Goal: Information Seeking & Learning: Learn about a topic

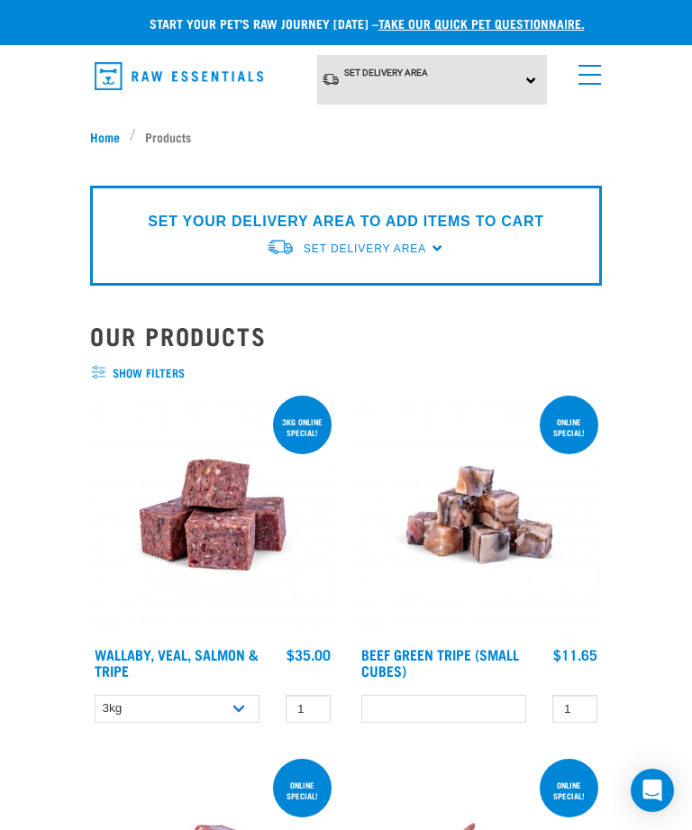
select select
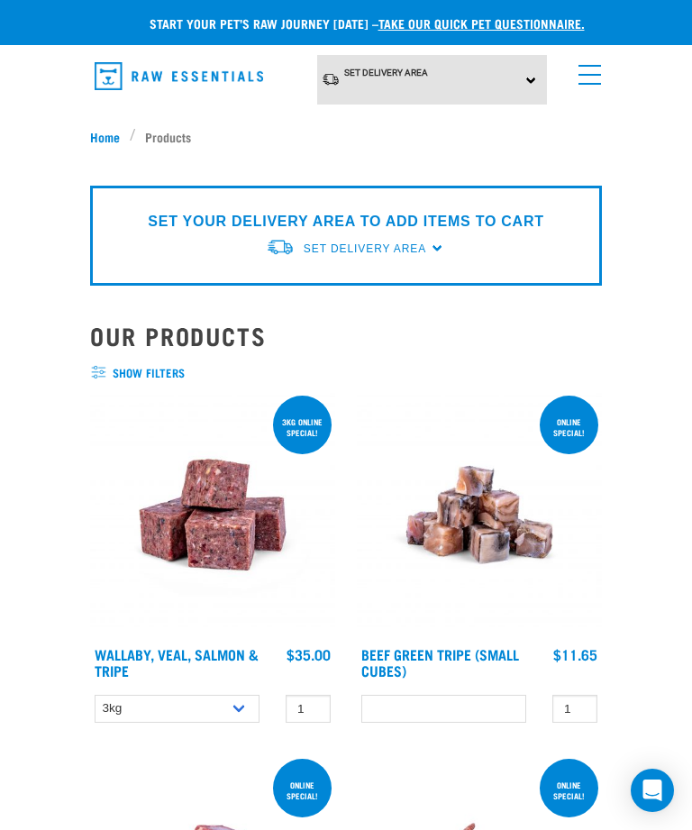
select select
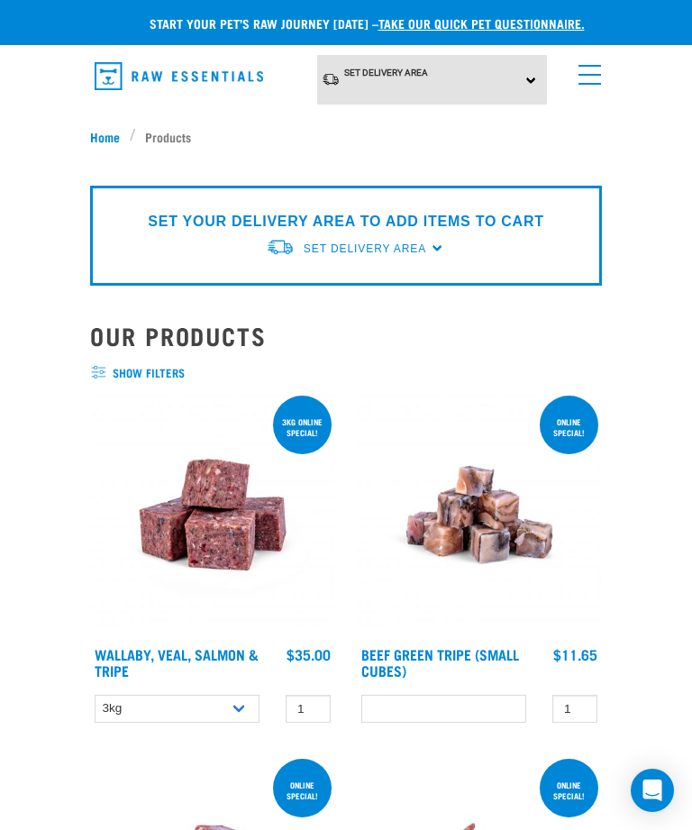
select select
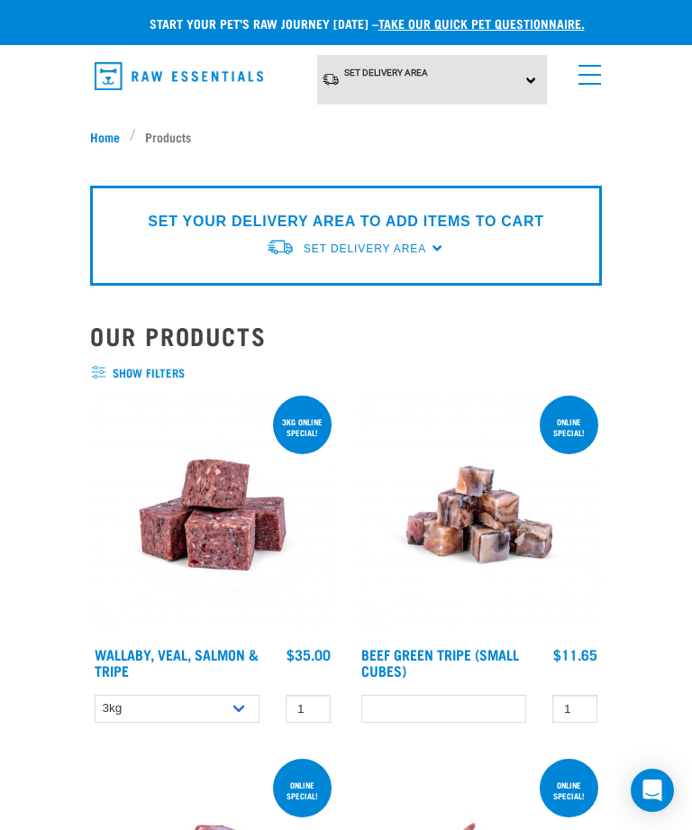
select select
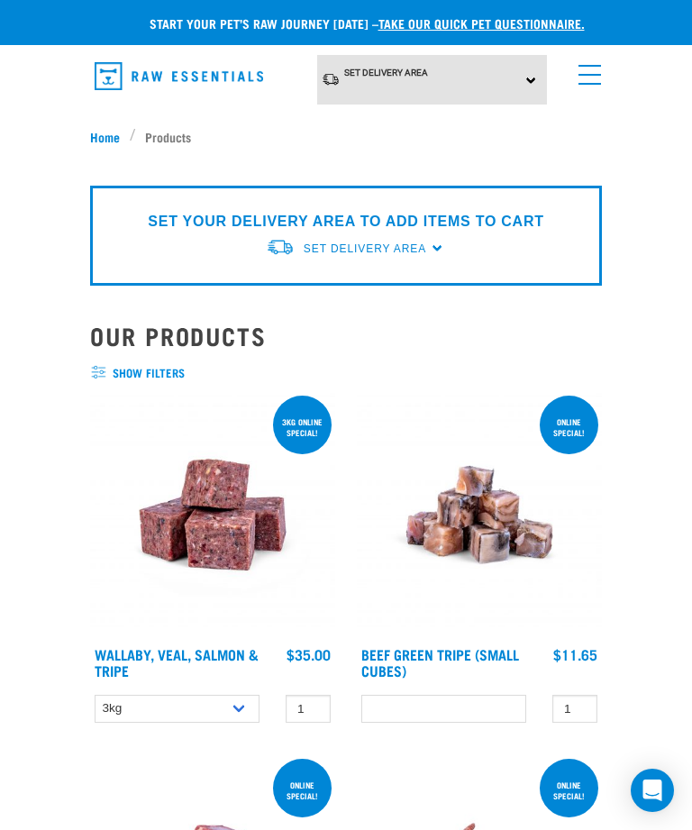
select select
click at [508, 73] on div "Set Delivery Area North Island South Island" at bounding box center [432, 80] width 231 height 50
click at [469, 155] on link "[GEOGRAPHIC_DATA]" at bounding box center [406, 160] width 179 height 30
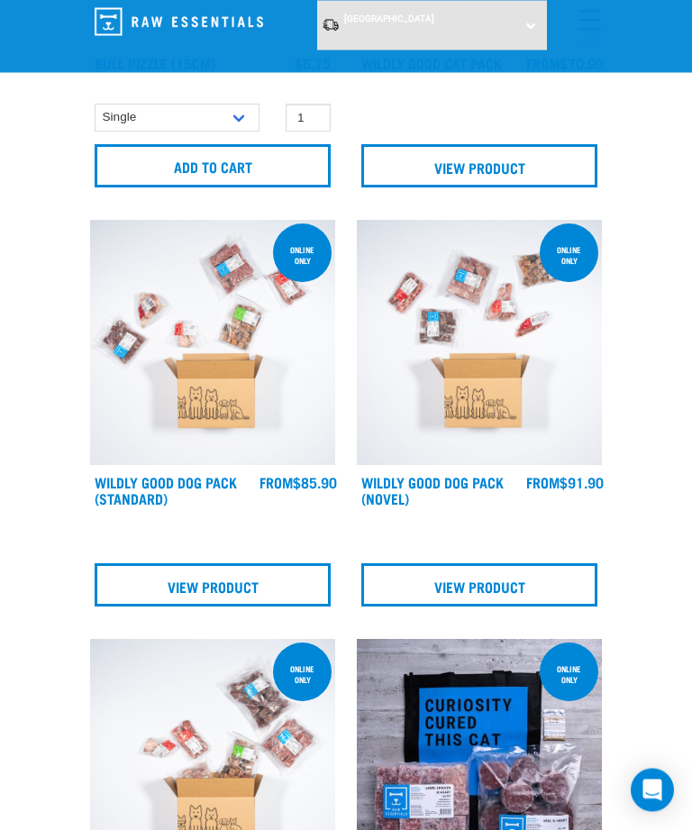
scroll to position [1216, 0]
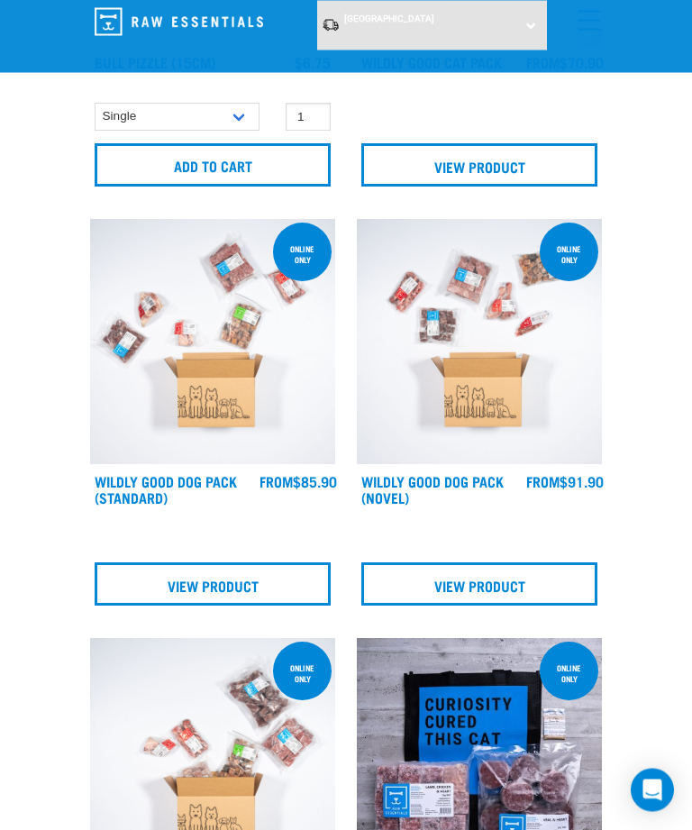
click at [295, 592] on link "View Product" at bounding box center [213, 584] width 236 height 43
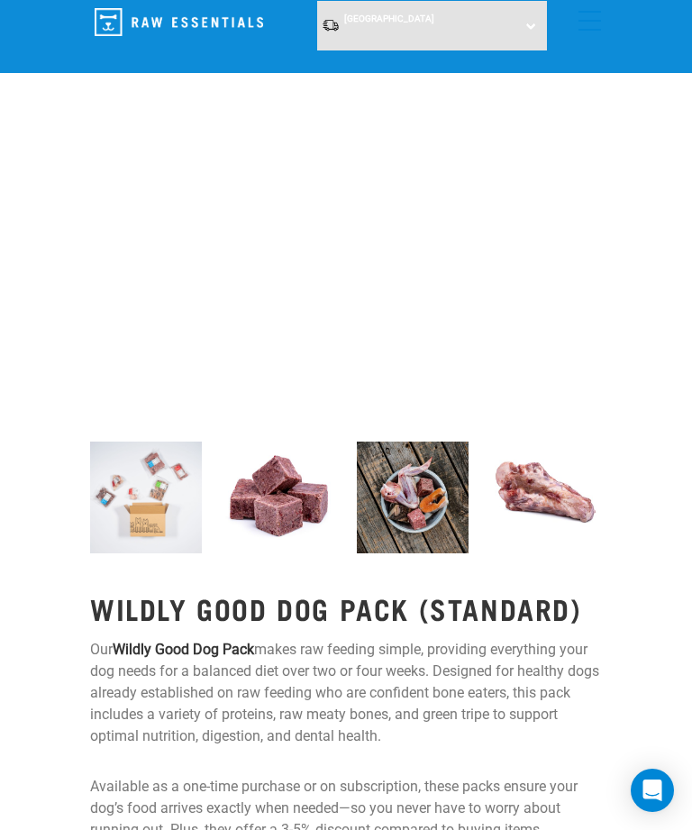
scroll to position [219, 0]
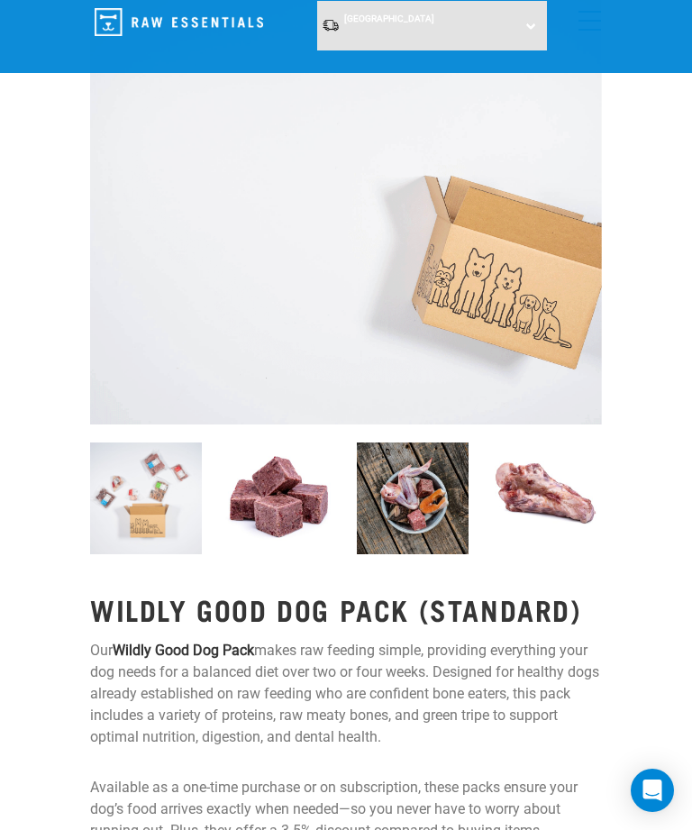
click at [167, 495] on img at bounding box center [146, 499] width 112 height 112
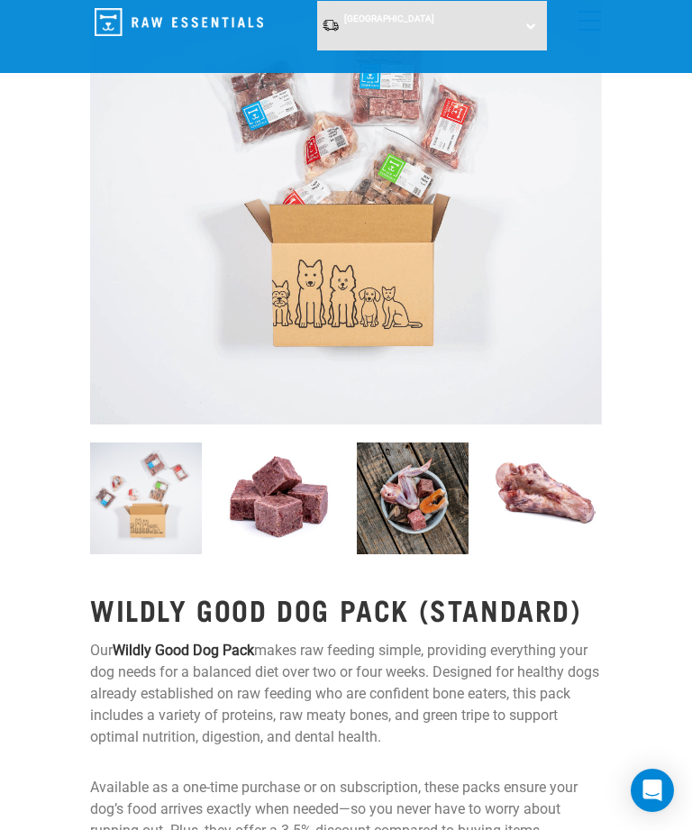
click at [261, 517] on img at bounding box center [280, 499] width 112 height 112
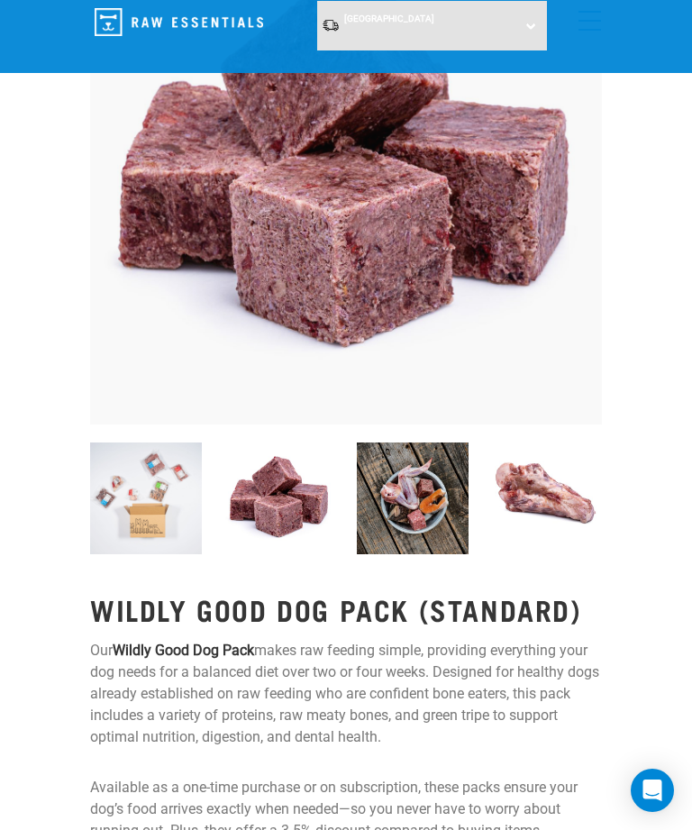
click at [416, 492] on img at bounding box center [413, 499] width 112 height 112
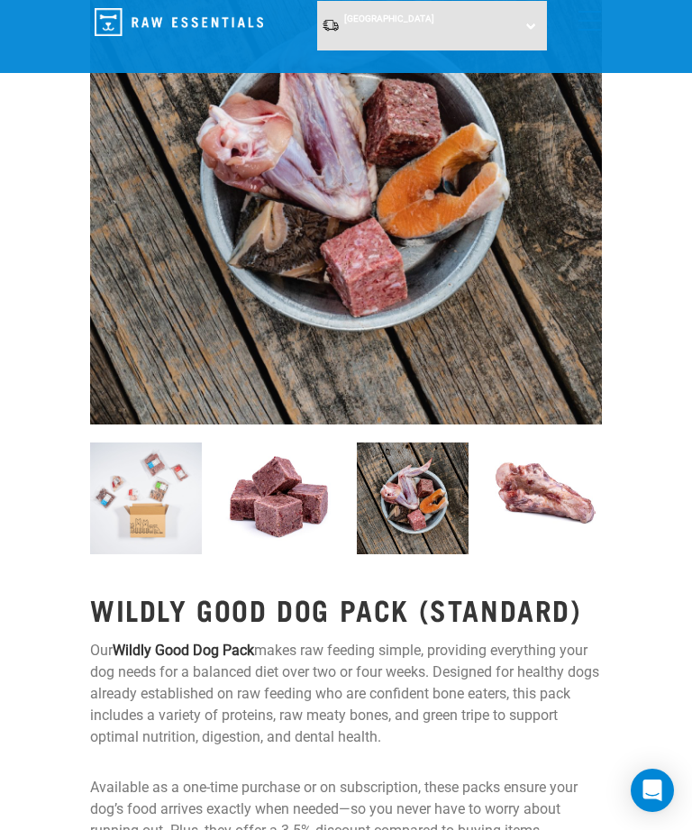
click at [542, 490] on img at bounding box center [546, 499] width 112 height 112
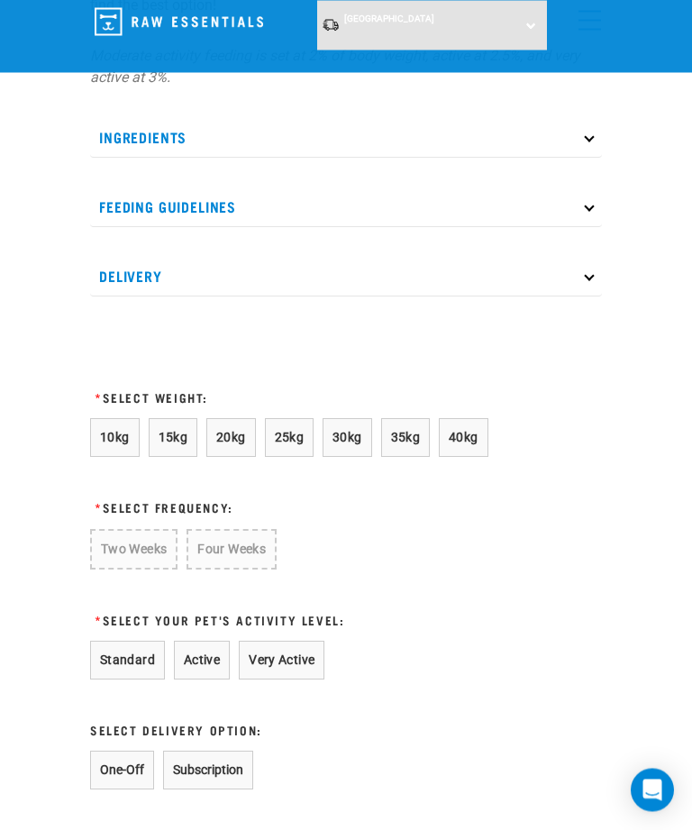
scroll to position [1531, 0]
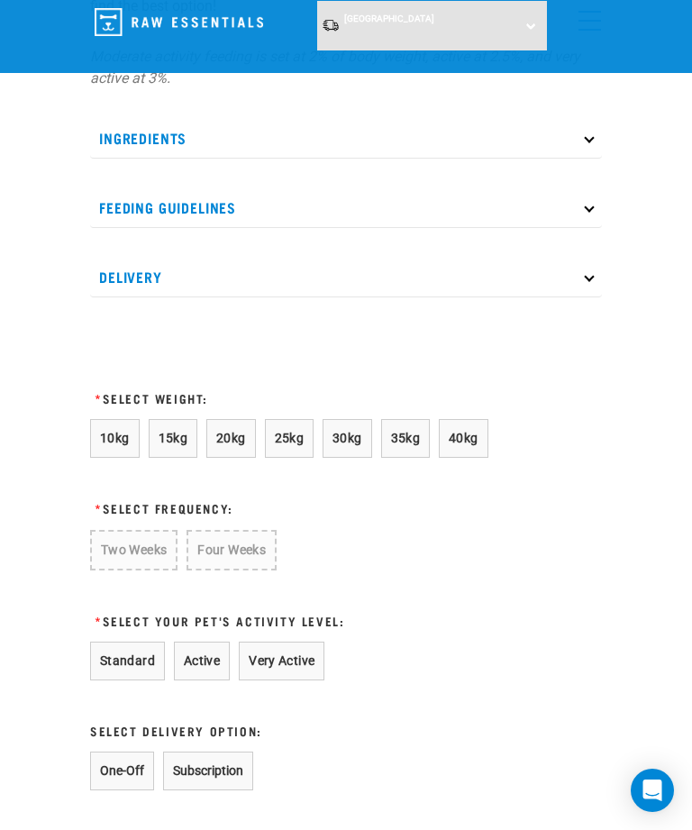
click at [241, 444] on span "20kg" at bounding box center [231, 438] width 30 height 14
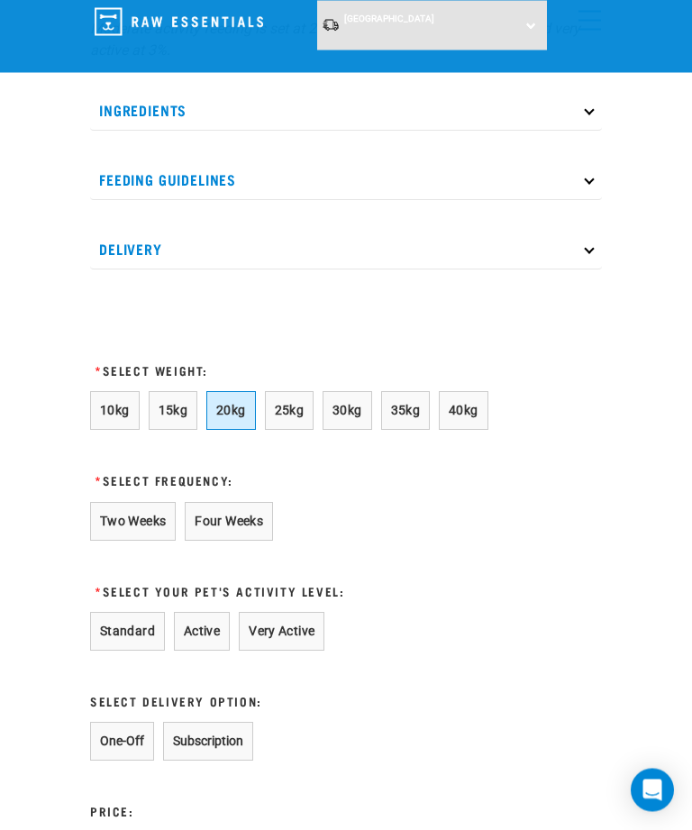
scroll to position [1560, 0]
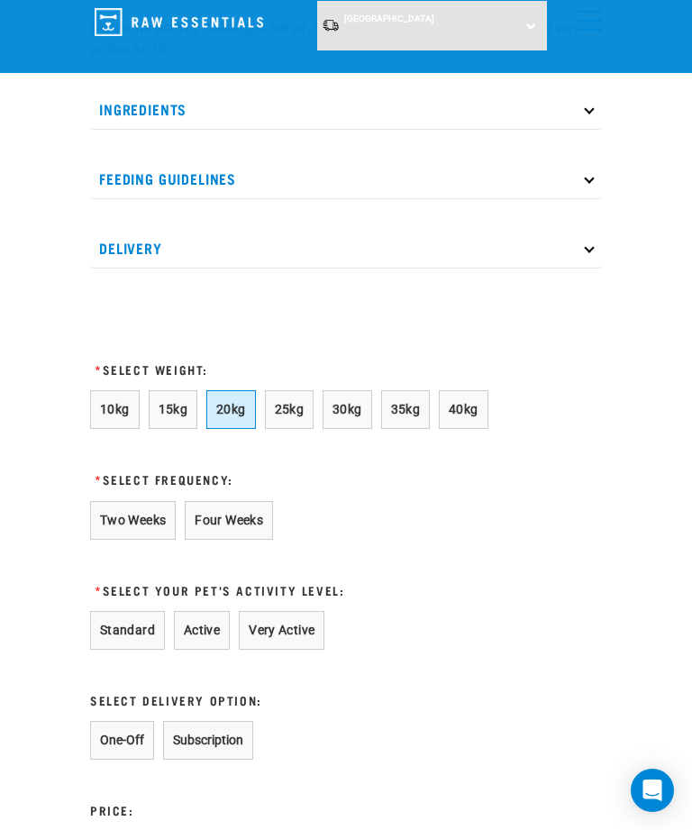
click at [259, 508] on button "Four Weeks" at bounding box center [229, 520] width 88 height 39
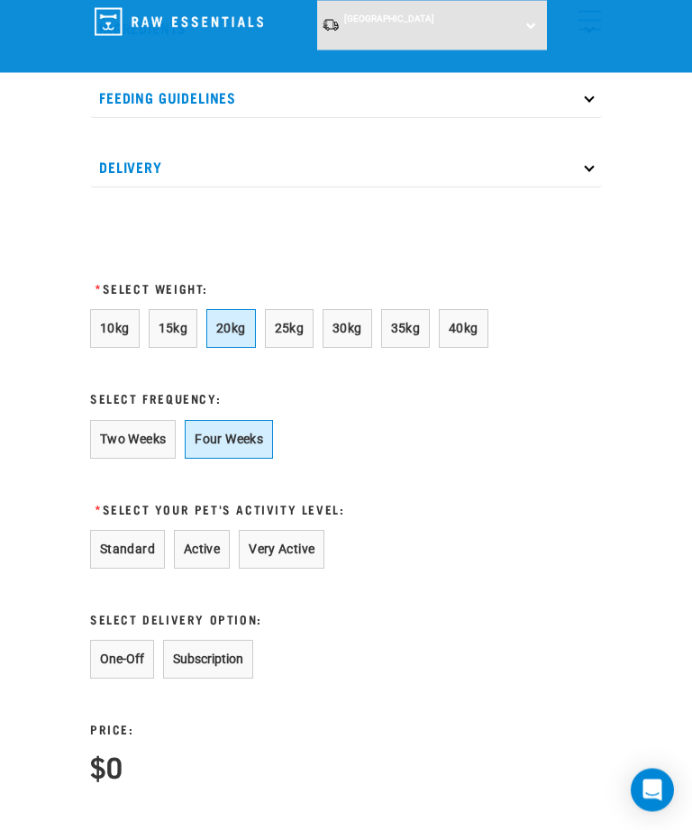
scroll to position [1640, 0]
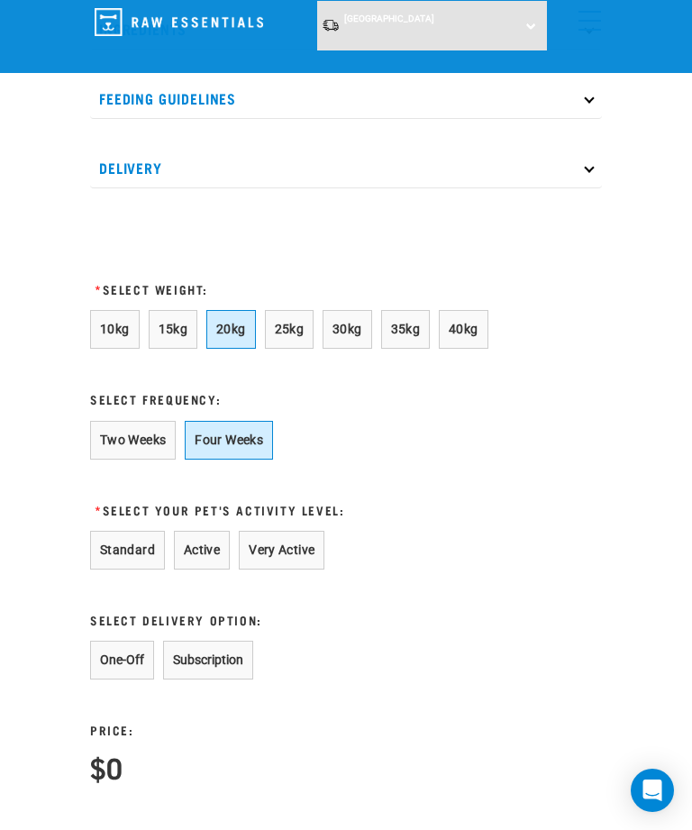
click at [307, 556] on button "Very Active" at bounding box center [282, 550] width 86 height 39
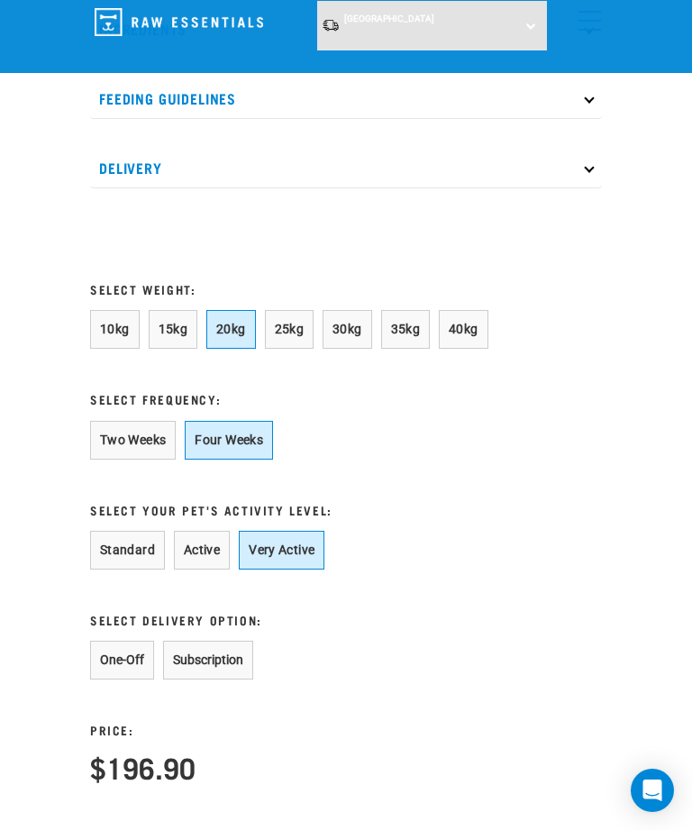
click at [250, 672] on button "Subscription" at bounding box center [208, 660] width 90 height 39
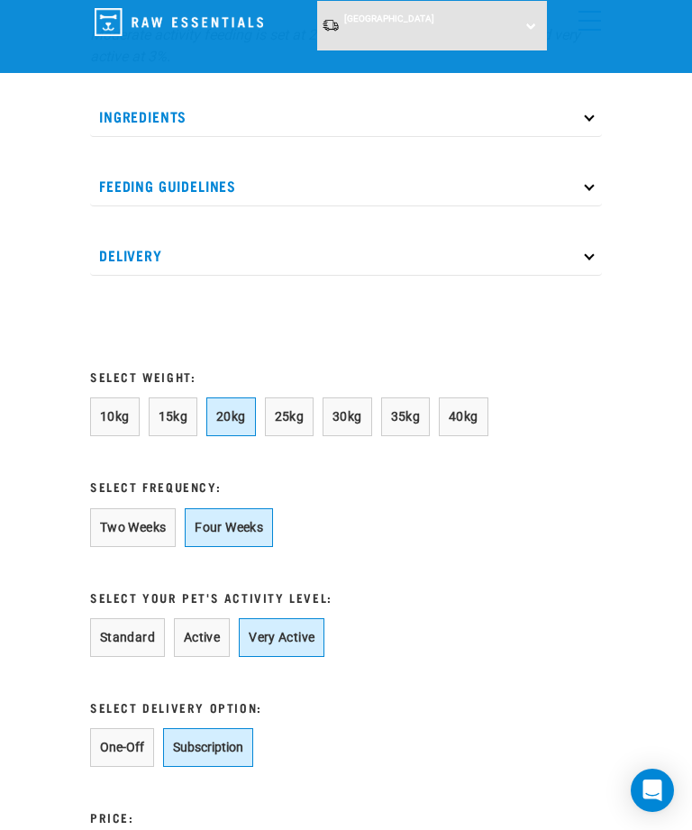
scroll to position [1555, 0]
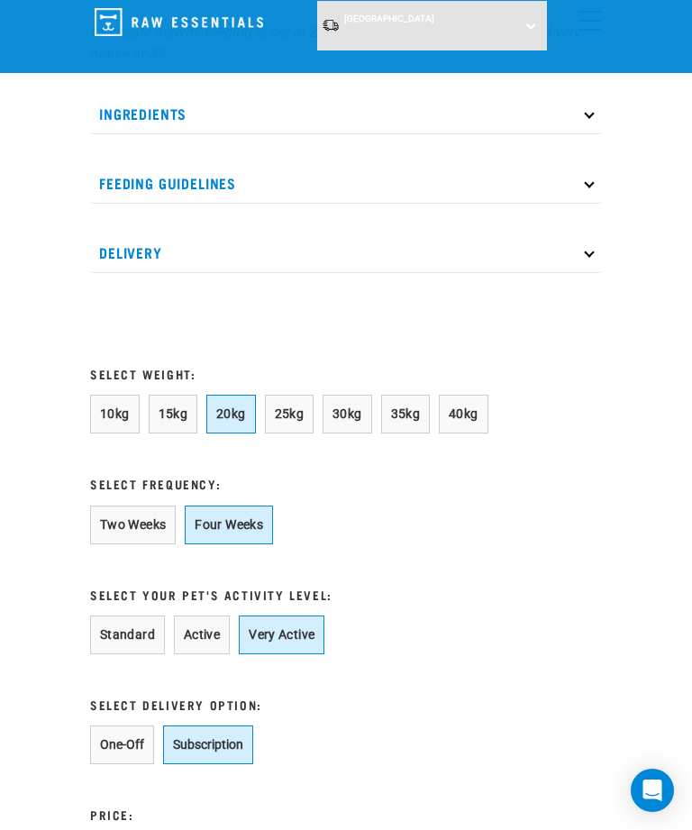
click at [186, 398] on button "15kg" at bounding box center [174, 414] width 50 height 39
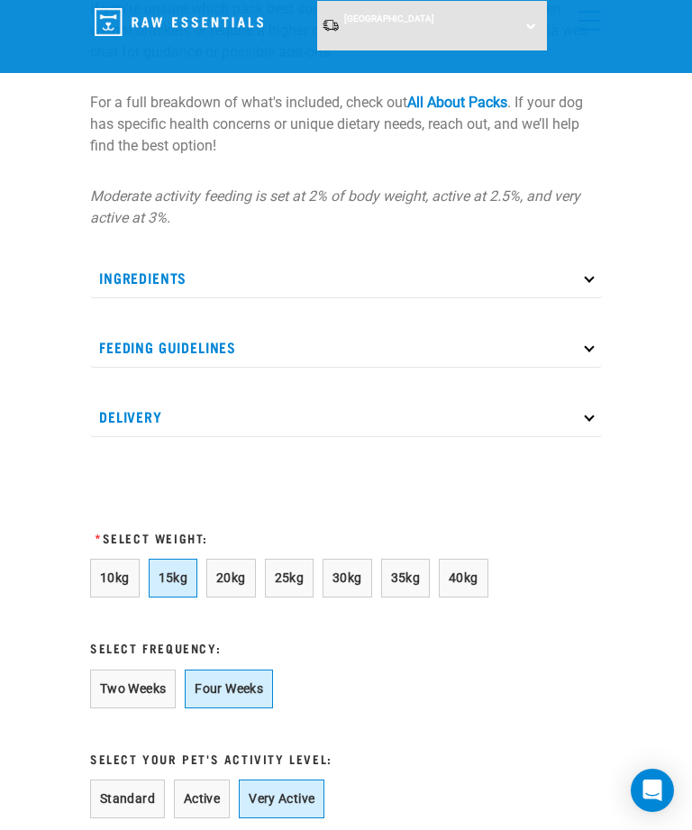
scroll to position [1391, 0]
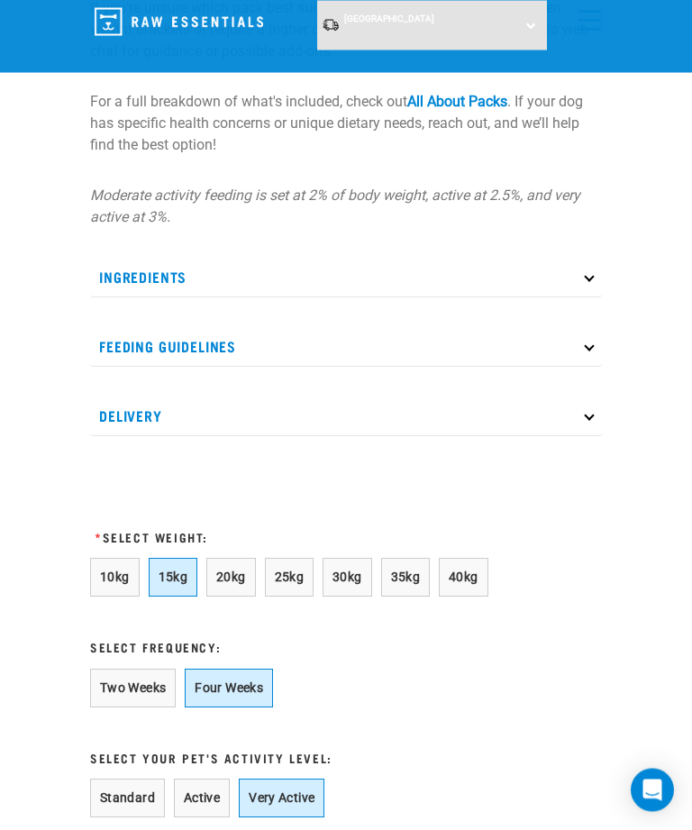
click at [590, 275] on icon at bounding box center [589, 277] width 10 height 10
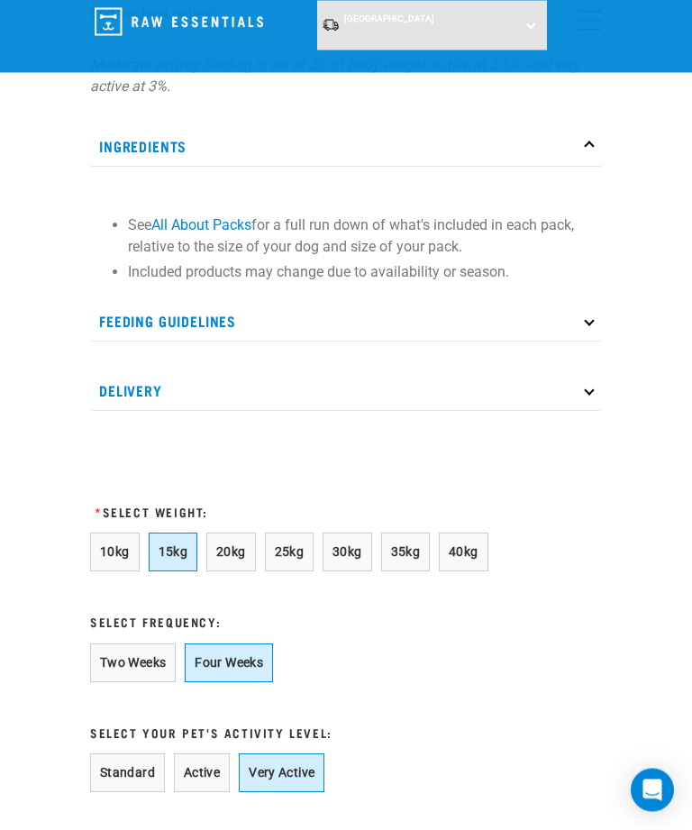
scroll to position [1536, 0]
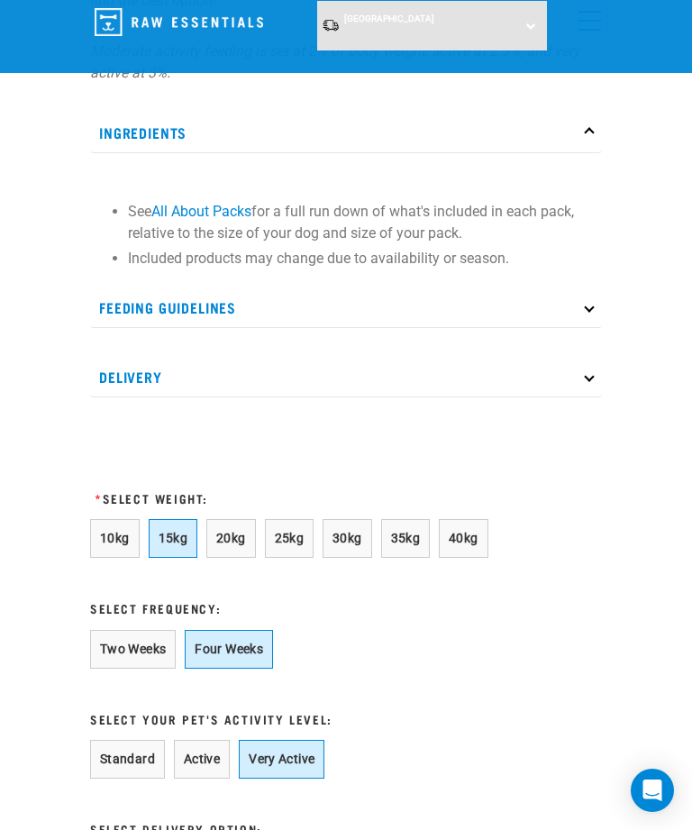
click at [581, 305] on p "Feeding Guidelines" at bounding box center [346, 308] width 512 height 41
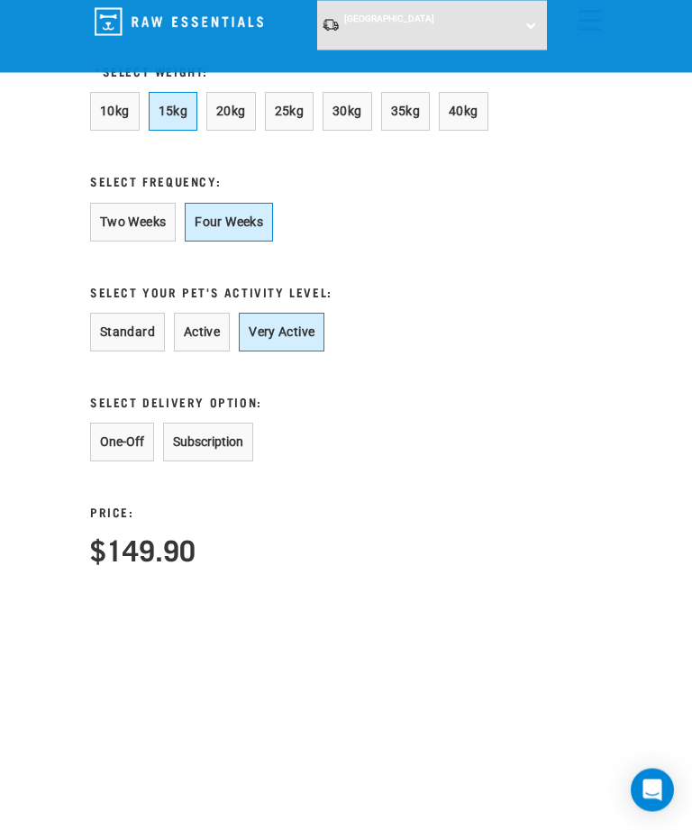
scroll to position [2383, 0]
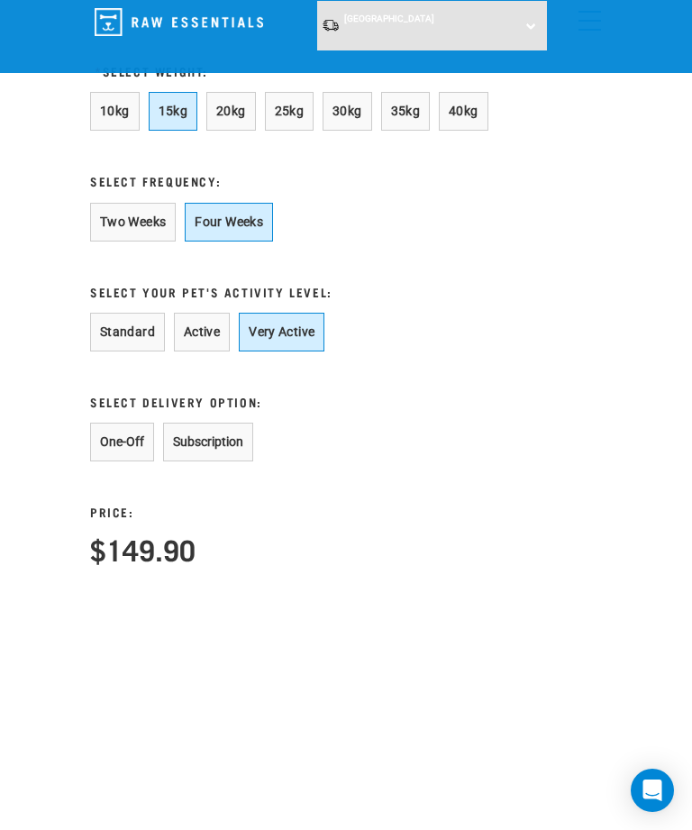
click at [244, 446] on button "Subscription" at bounding box center [208, 442] width 90 height 39
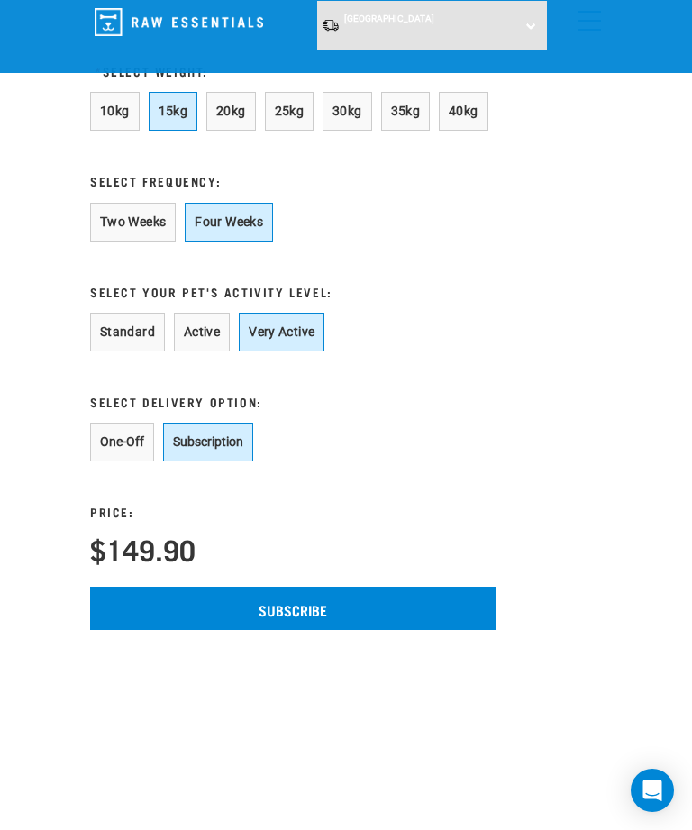
click at [123, 444] on button "One-Off" at bounding box center [122, 442] width 64 height 39
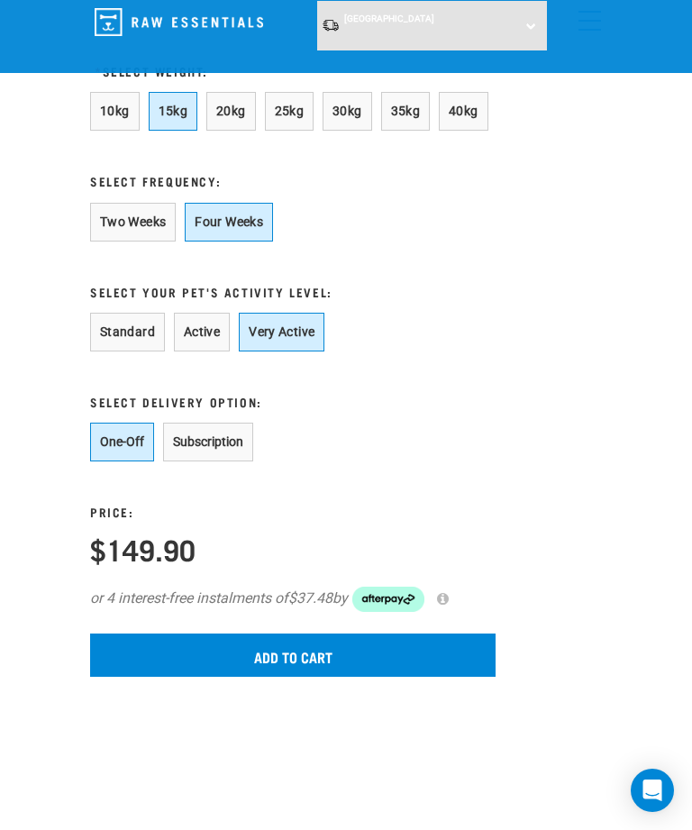
click at [249, 445] on button "Subscription" at bounding box center [208, 442] width 90 height 39
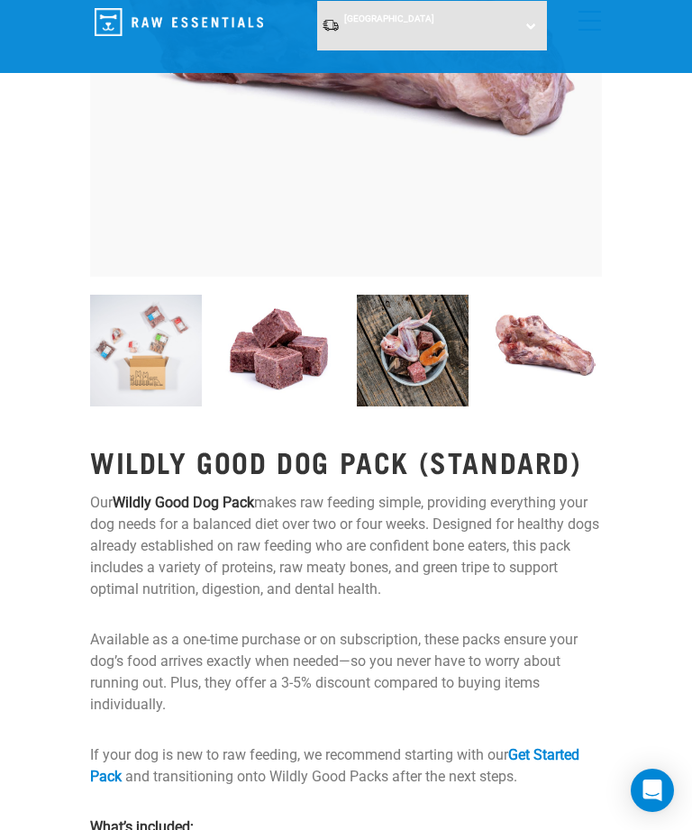
scroll to position [333, 0]
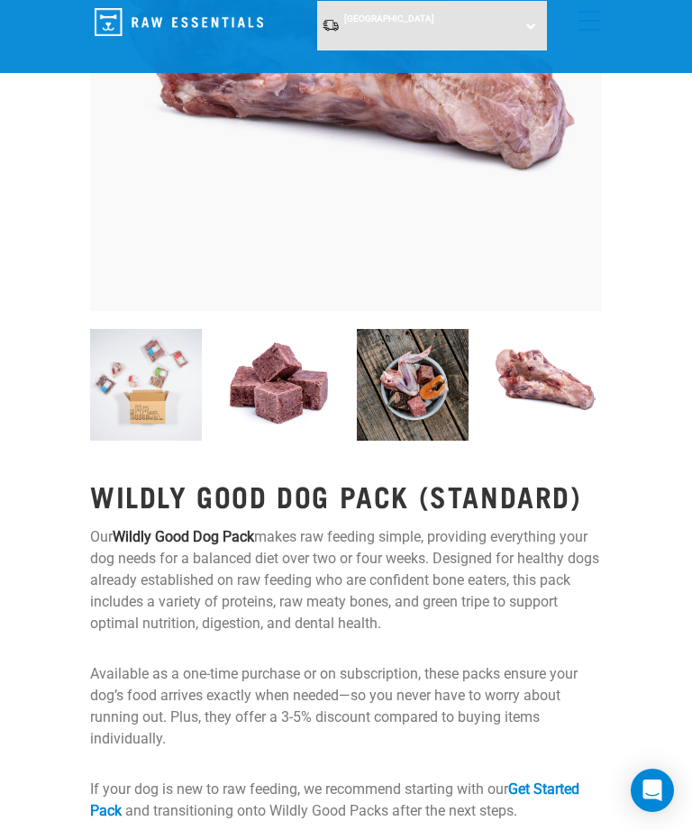
click at [575, 370] on img at bounding box center [546, 385] width 112 height 112
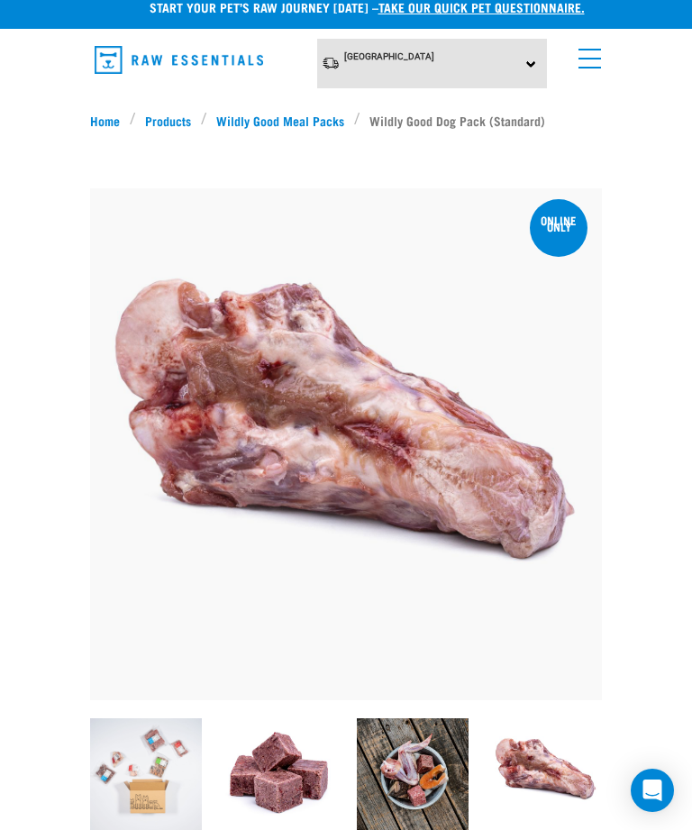
scroll to position [0, 0]
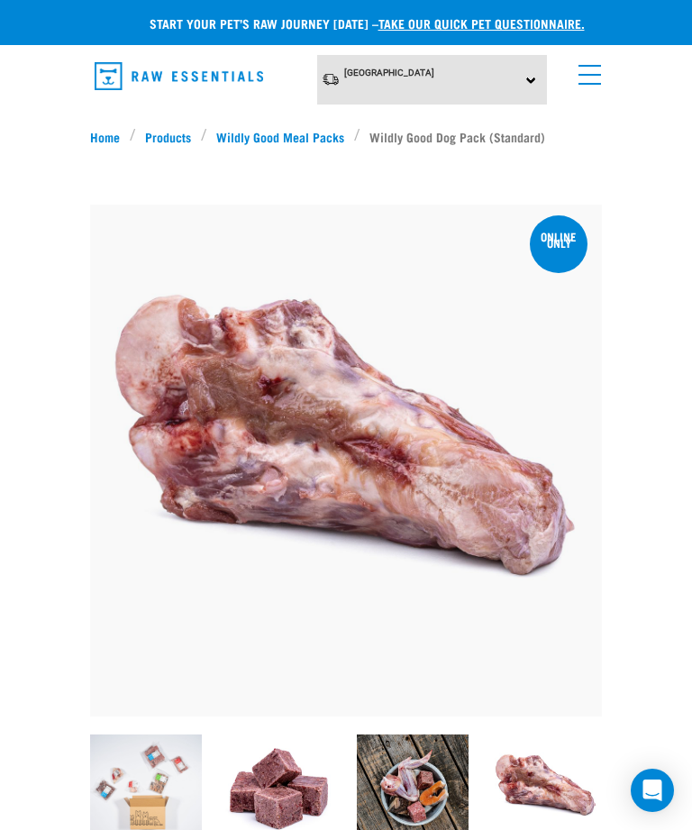
click at [596, 70] on link "menu" at bounding box center [586, 70] width 32 height 32
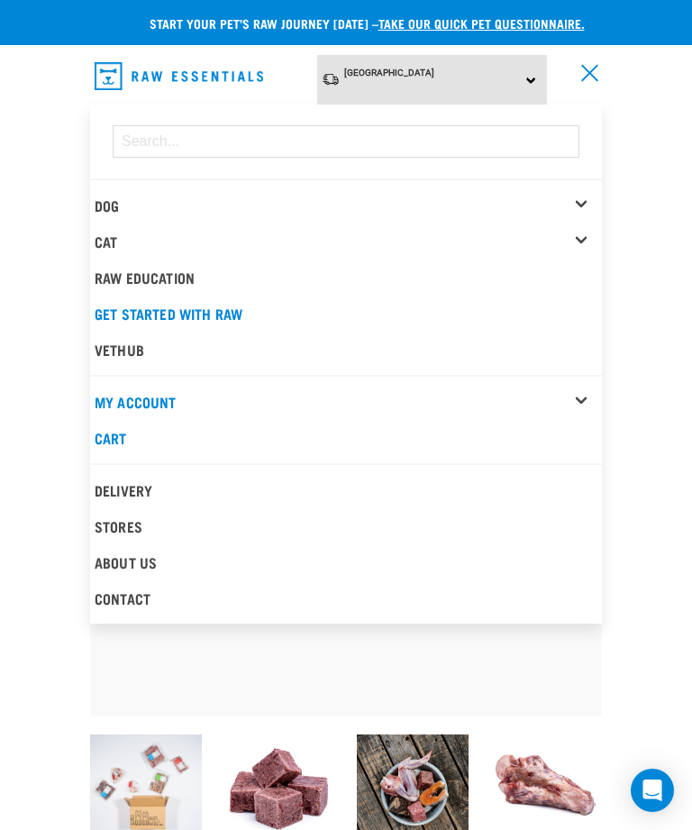
click at [133, 188] on div "Dog" at bounding box center [349, 206] width 508 height 36
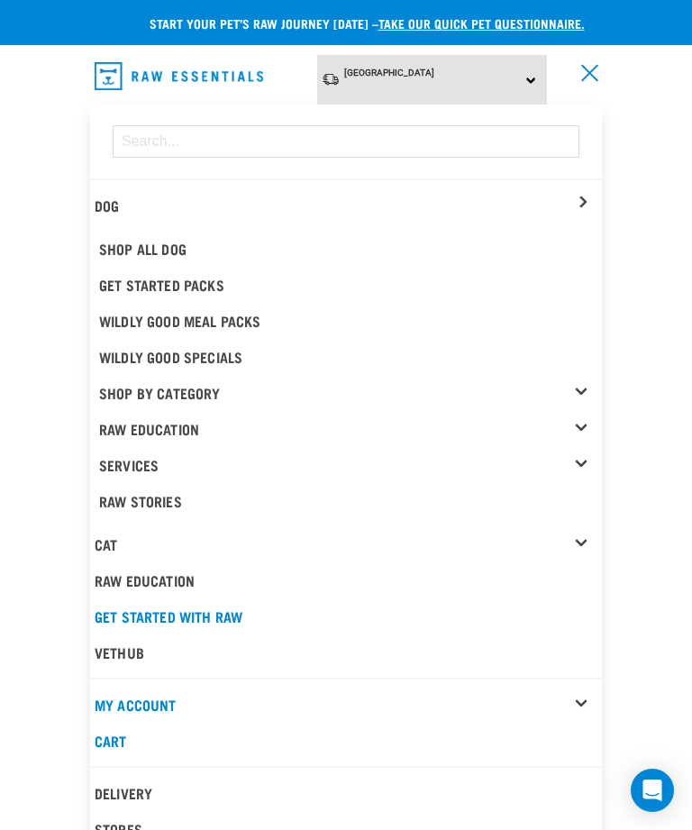
click at [215, 279] on link "Get Started Packs" at bounding box center [349, 285] width 508 height 36
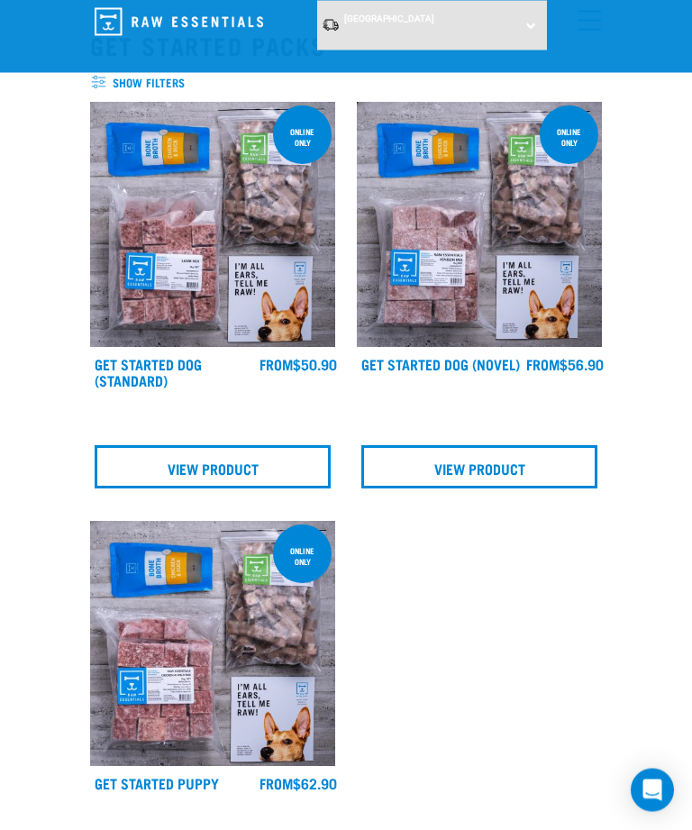
scroll to position [68, 0]
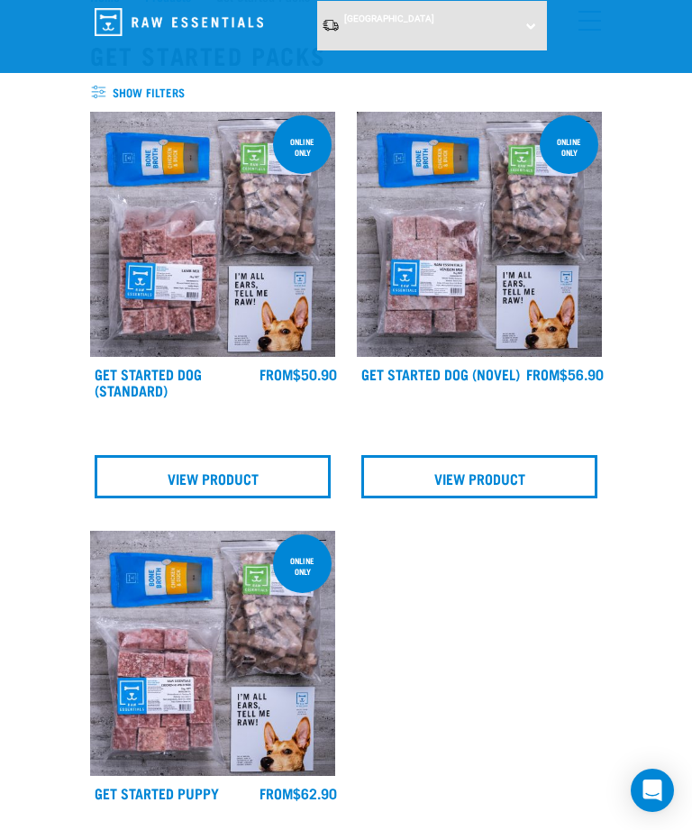
click at [544, 463] on link "View Product" at bounding box center [479, 476] width 236 height 43
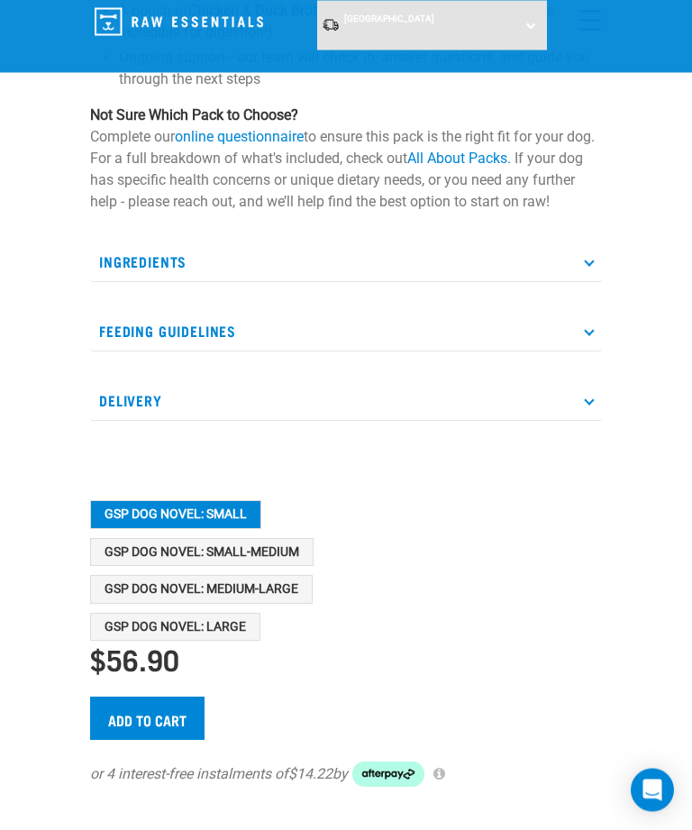
scroll to position [1151, 0]
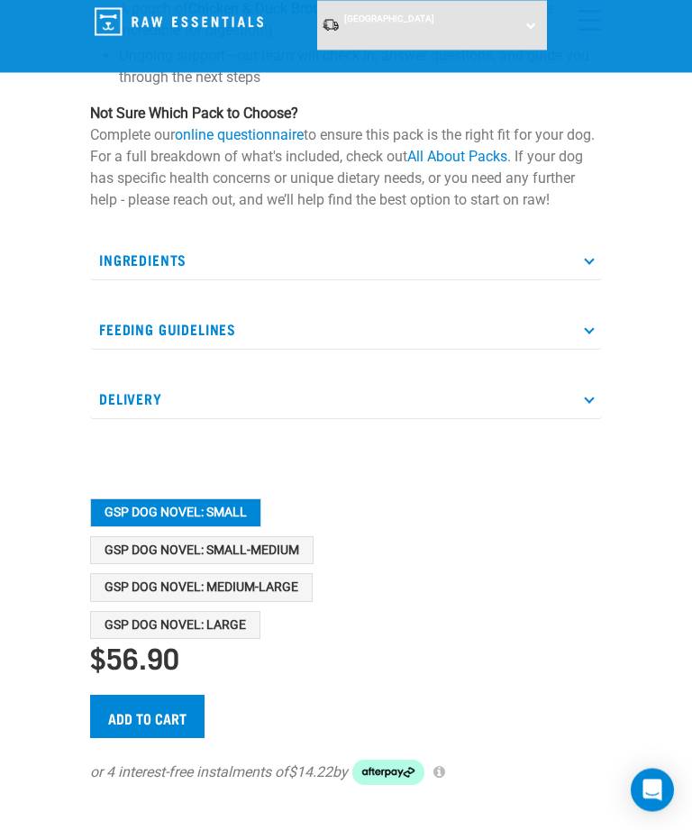
click at [304, 559] on button "GSP Dog Novel: Small-Medium" at bounding box center [202, 551] width 224 height 29
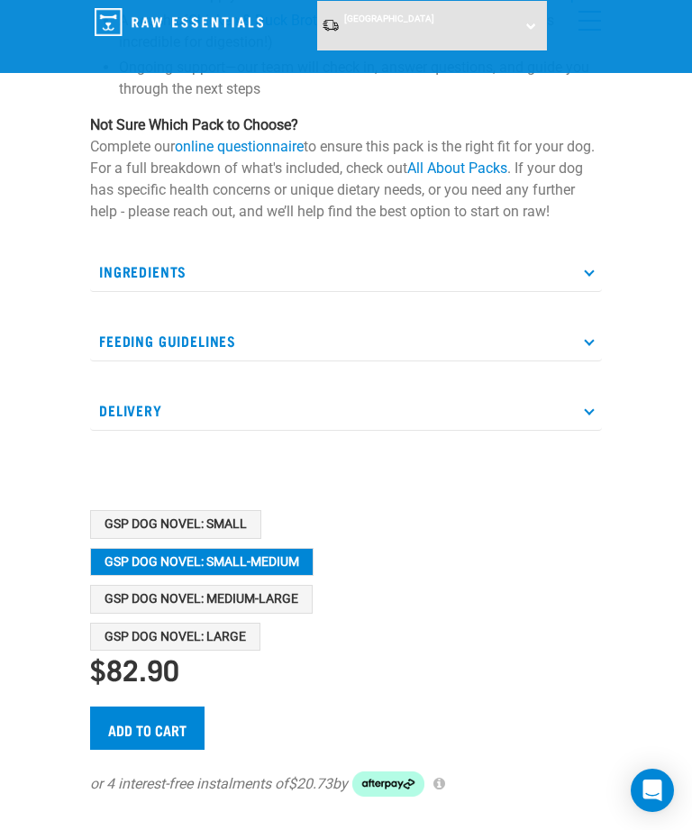
scroll to position [1136, 0]
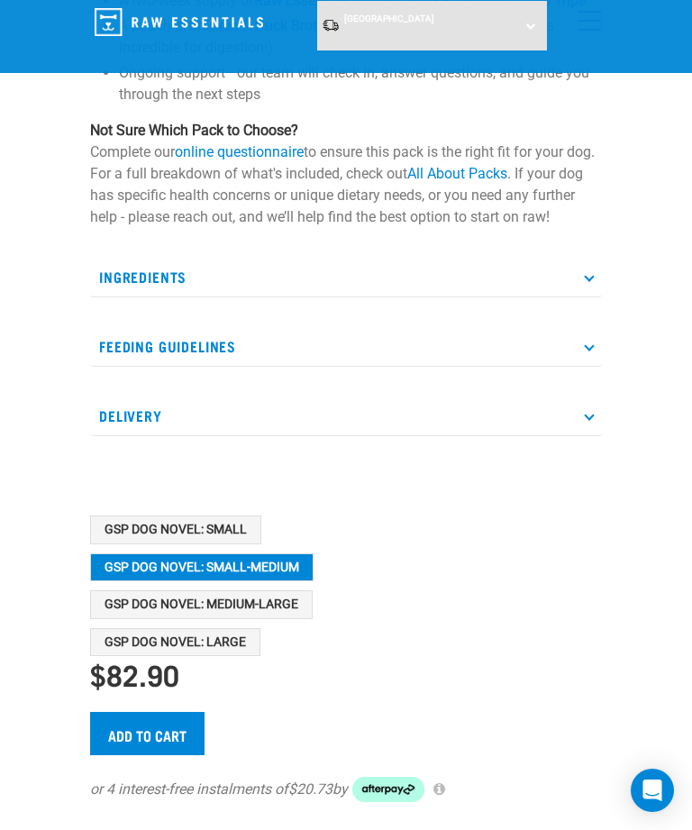
click at [459, 351] on p "Feeding Guidelines" at bounding box center [346, 346] width 512 height 41
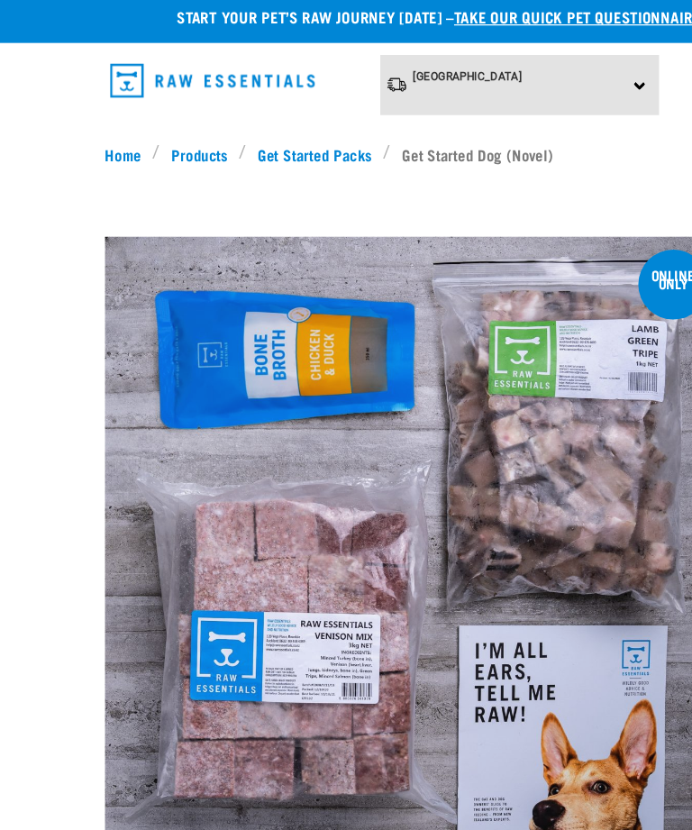
scroll to position [0, 0]
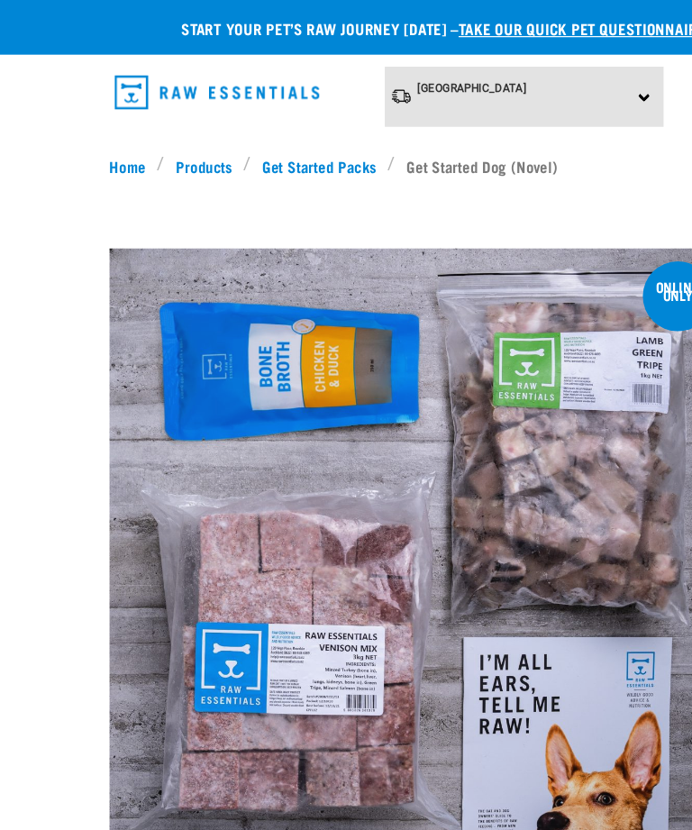
click at [169, 129] on link "Products" at bounding box center [168, 136] width 65 height 19
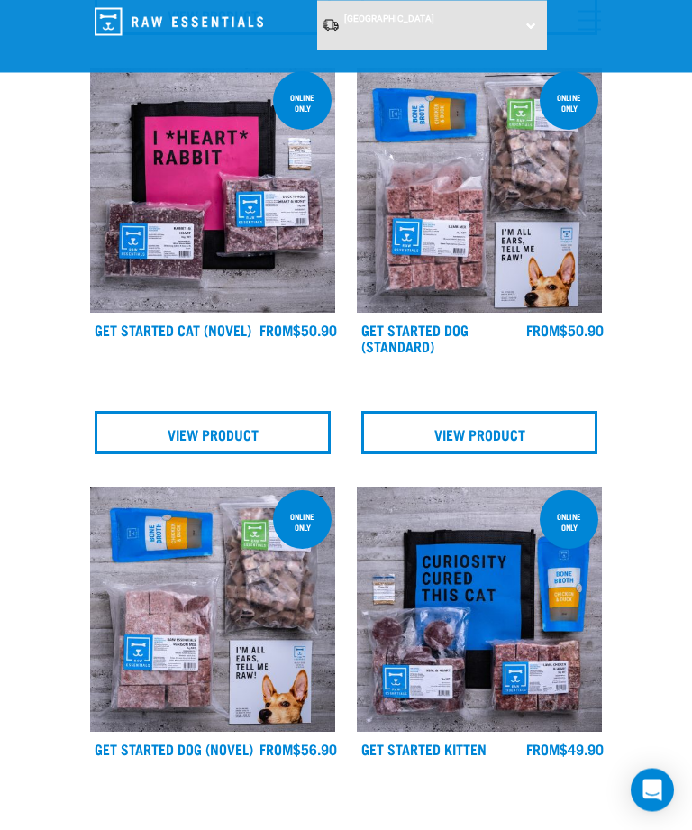
scroll to position [2207, 0]
click at [543, 435] on link "View Product" at bounding box center [479, 432] width 236 height 43
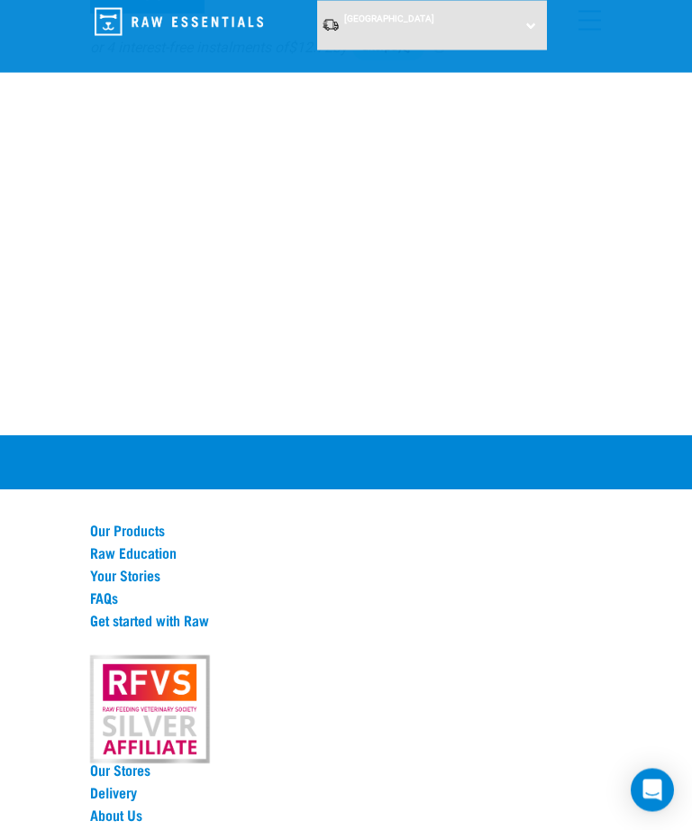
scroll to position [1856, 0]
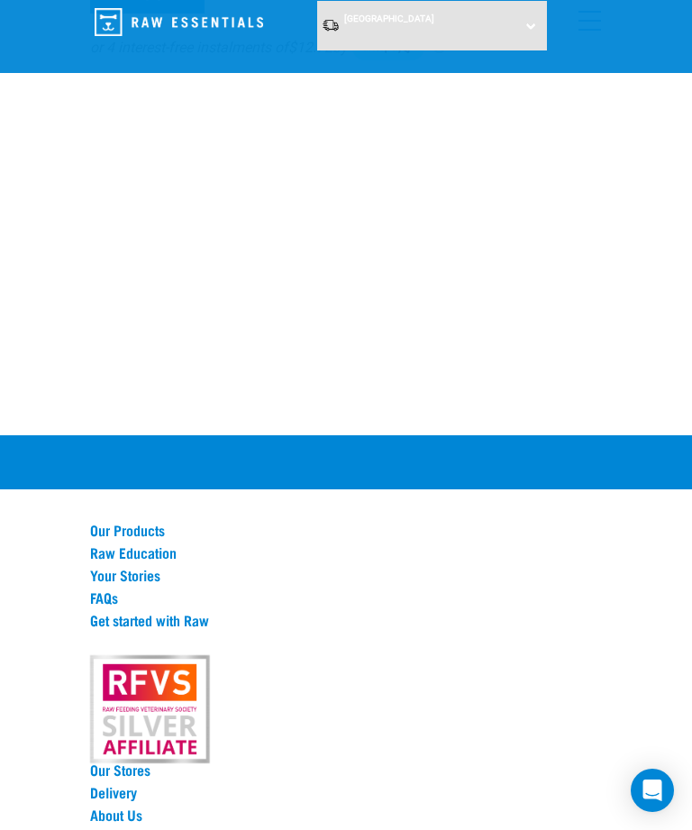
click at [114, 606] on link "FAQs" at bounding box center [346, 598] width 512 height 16
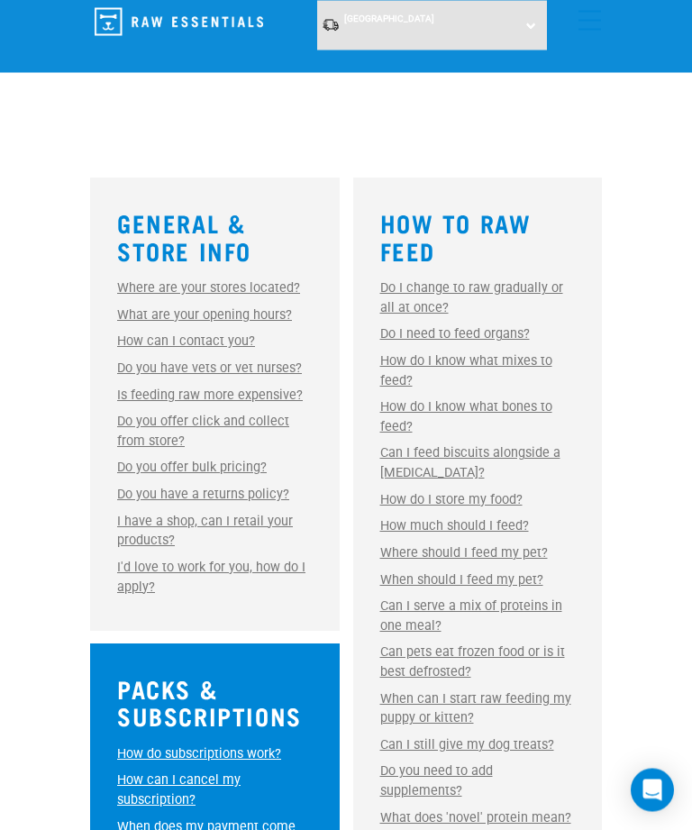
scroll to position [472, 0]
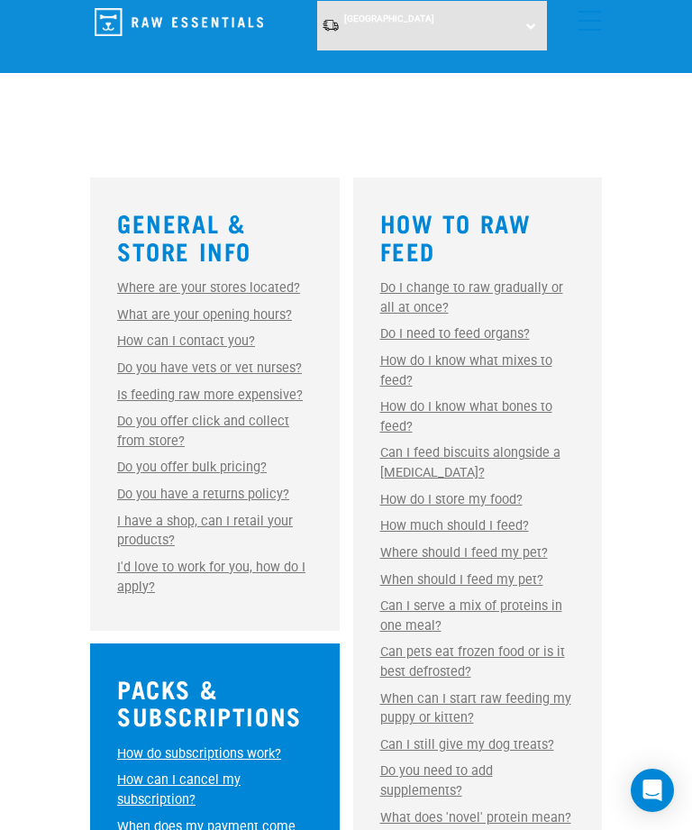
click at [289, 280] on link "Where are your stores located?" at bounding box center [208, 287] width 183 height 15
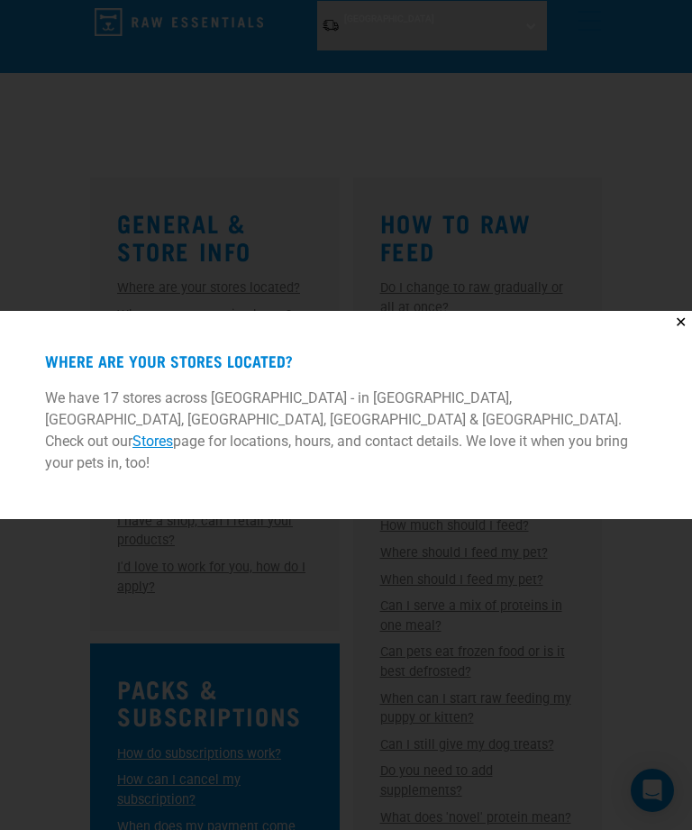
click at [540, 297] on div "✕ Where are your stores located? We have 17 stores across New Zealand - in Auck…" at bounding box center [346, 415] width 692 height 830
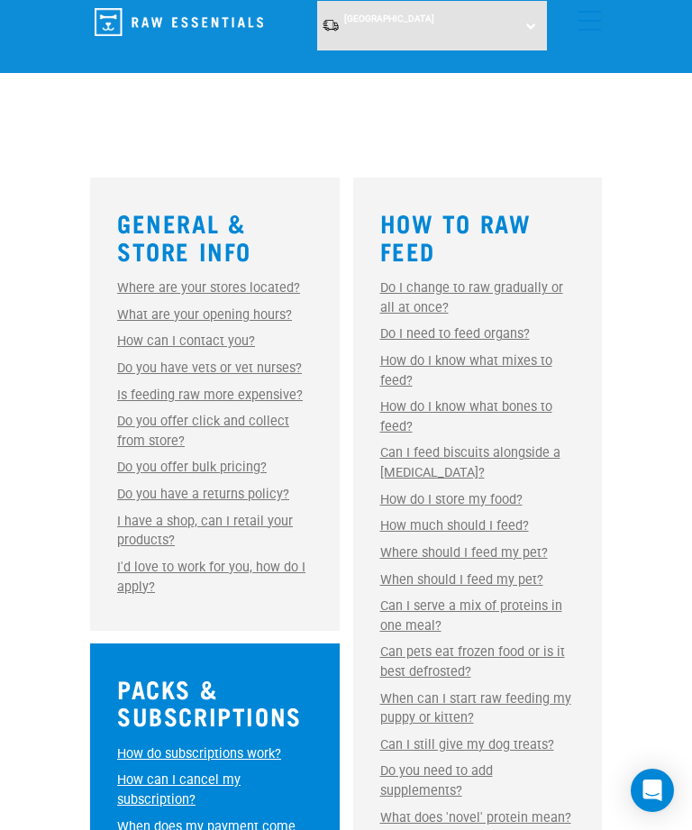
click at [280, 317] on link "What are your opening hours?" at bounding box center [204, 314] width 175 height 15
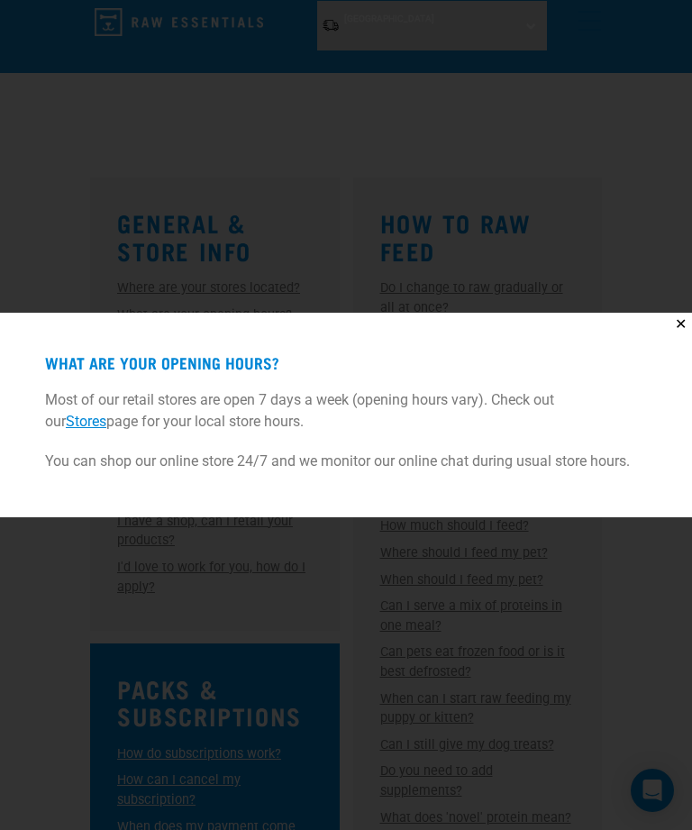
click at [503, 260] on div "✕ What are your opening hours? Most of our retail stores are open 7 days a week…" at bounding box center [346, 415] width 692 height 830
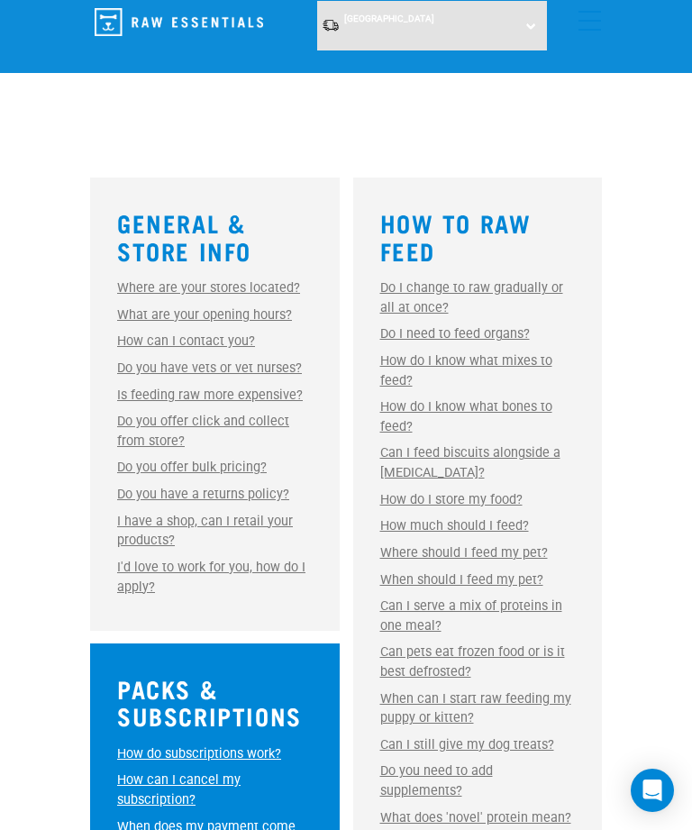
click at [288, 396] on link "Is feeding raw more expensive?" at bounding box center [210, 395] width 186 height 15
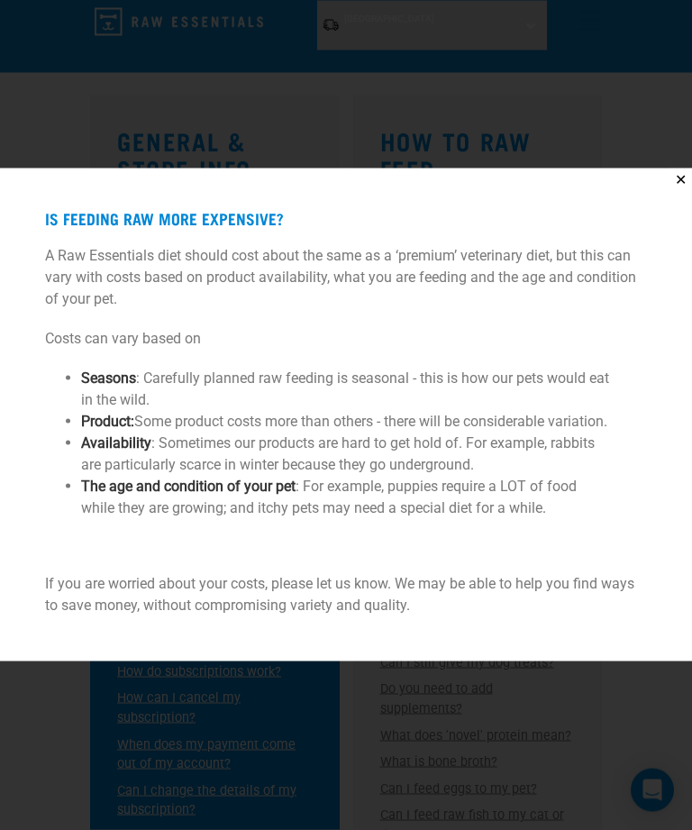
click at [671, 186] on button "✕" at bounding box center [681, 180] width 23 height 23
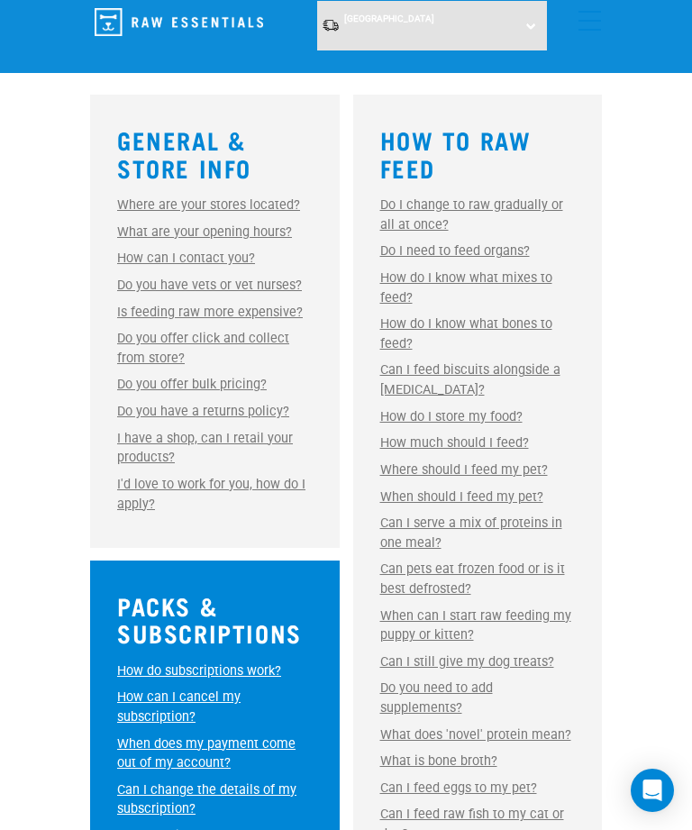
click at [263, 383] on link "Do you offer bulk pricing?" at bounding box center [192, 384] width 150 height 15
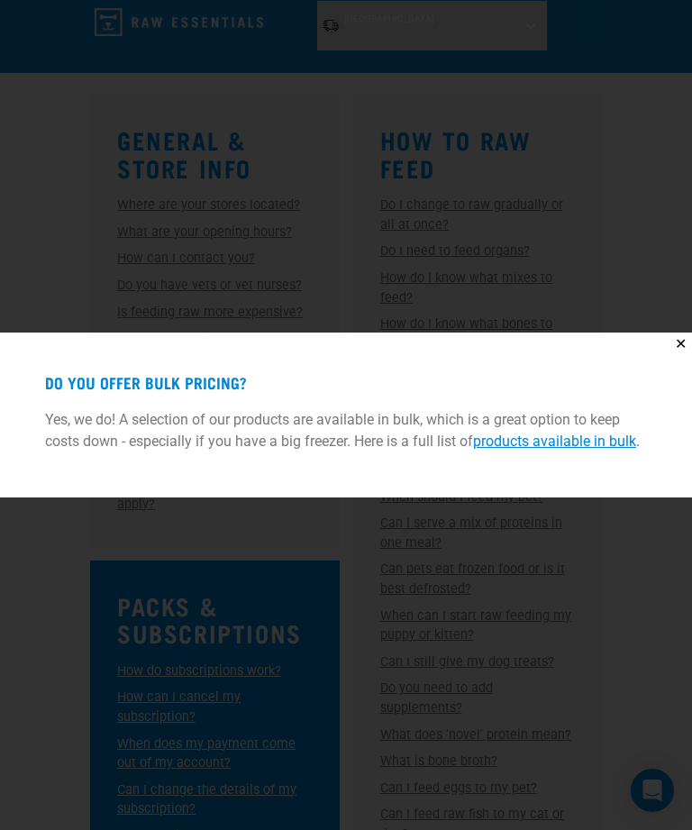
click at [633, 450] on link "products available in bulk" at bounding box center [554, 441] width 163 height 17
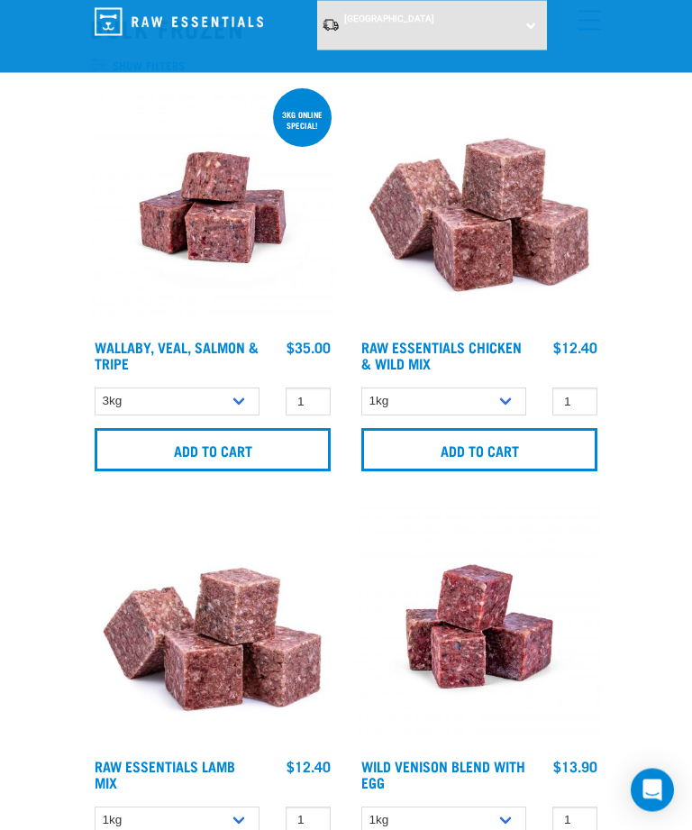
scroll to position [96, 0]
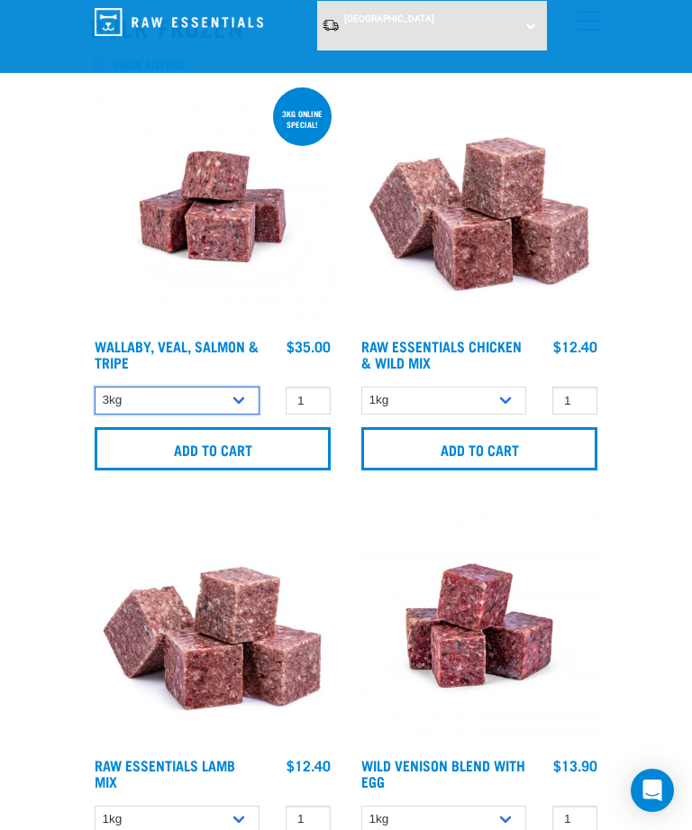
click at [241, 398] on select "3kg 1kg Bulk (18kg)" at bounding box center [177, 401] width 165 height 28
click at [239, 395] on select "3kg 1kg Bulk (18kg)" at bounding box center [177, 401] width 165 height 28
click at [243, 396] on select "3kg 1kg Bulk (18kg)" at bounding box center [177, 401] width 165 height 28
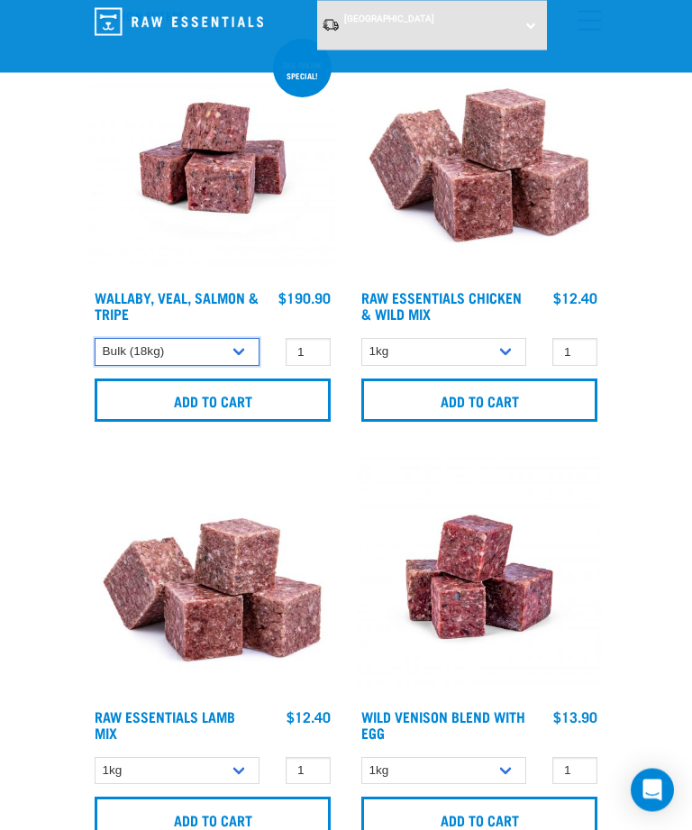
scroll to position [146, 0]
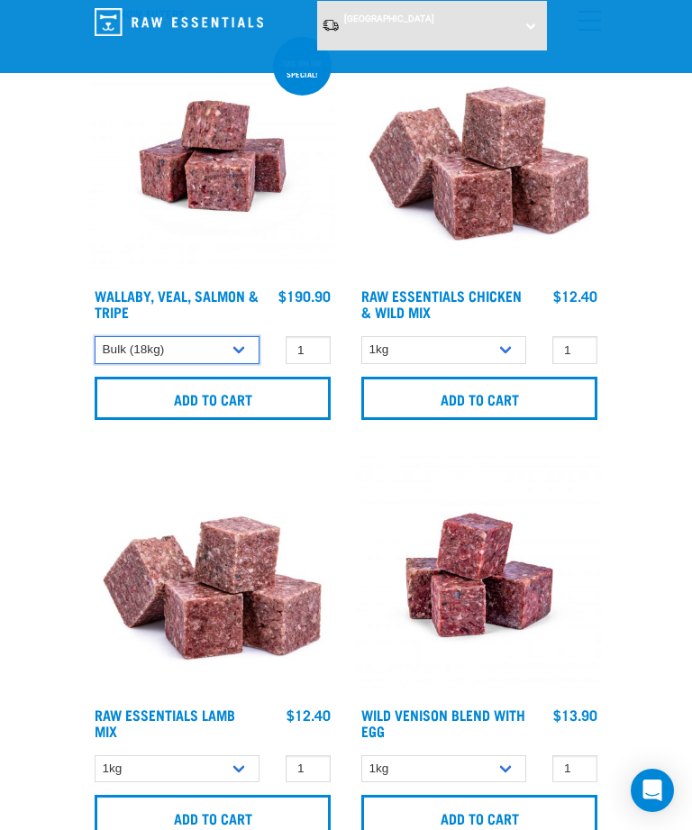
click at [238, 341] on select "3kg 1kg Bulk (18kg)" at bounding box center [177, 350] width 165 height 28
select select "34492"
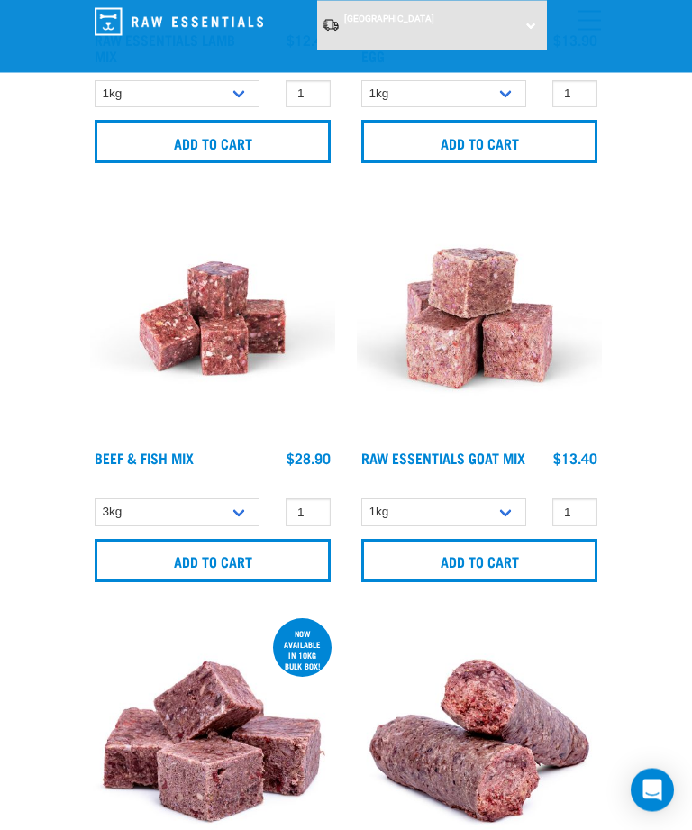
scroll to position [821, 0]
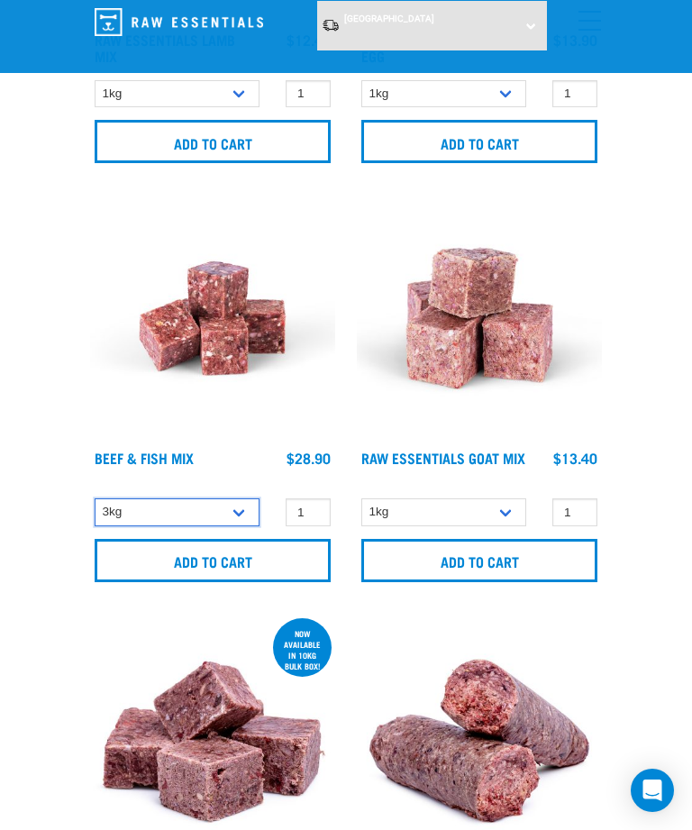
click at [234, 517] on select "3kg Bulk (10kg)" at bounding box center [177, 513] width 165 height 28
select select "435759"
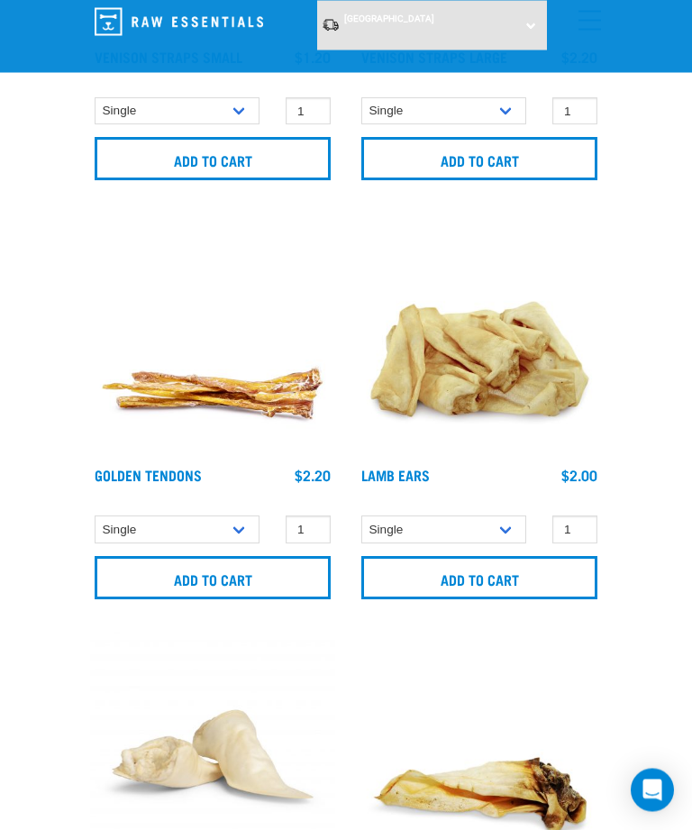
scroll to position [3736, 0]
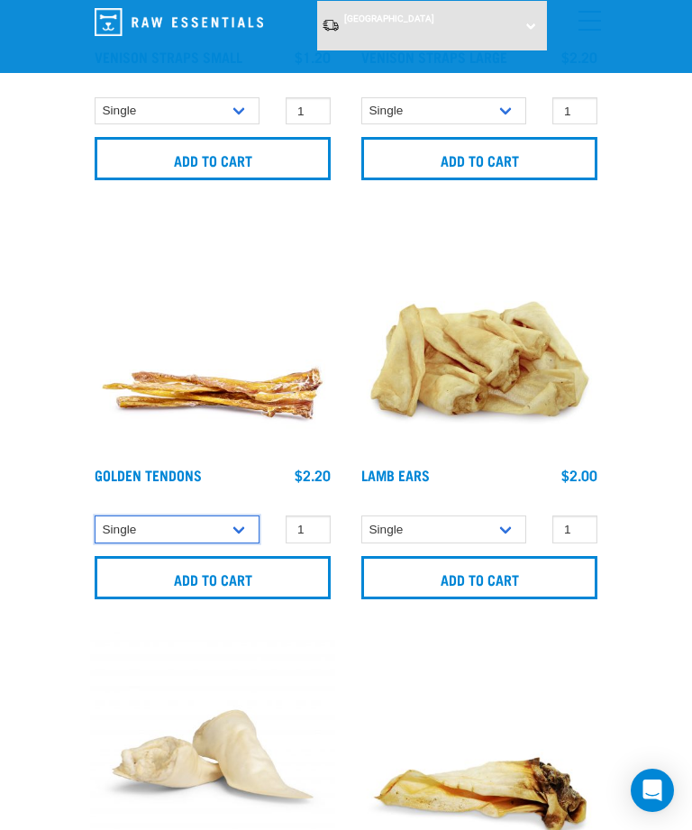
click at [229, 526] on select "Single 10 per pack 25 per pack" at bounding box center [177, 530] width 165 height 28
click at [247, 521] on select "Single 10 per pack 25 per pack" at bounding box center [177, 530] width 165 height 28
select select "880"
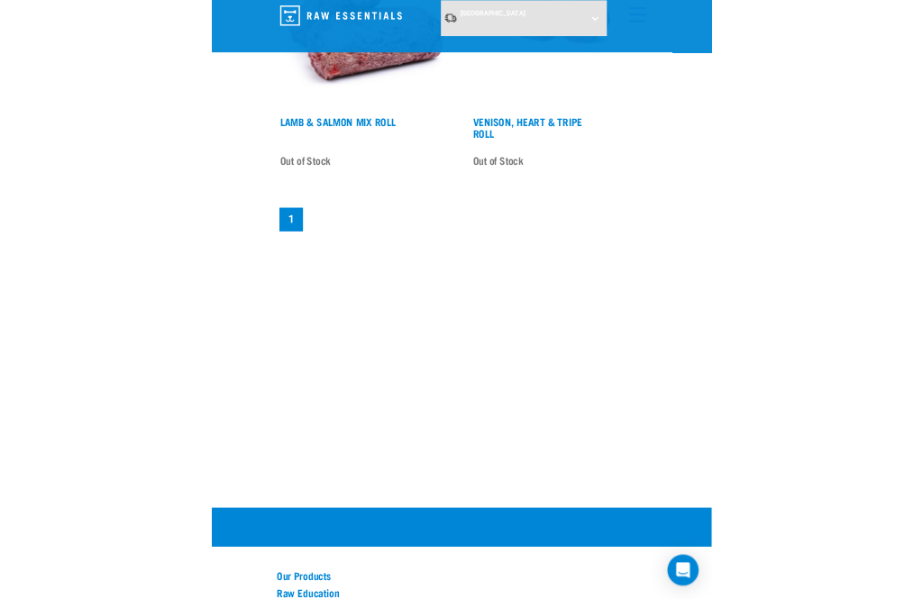
scroll to position [3567, 0]
